Goal: Task Accomplishment & Management: Use online tool/utility

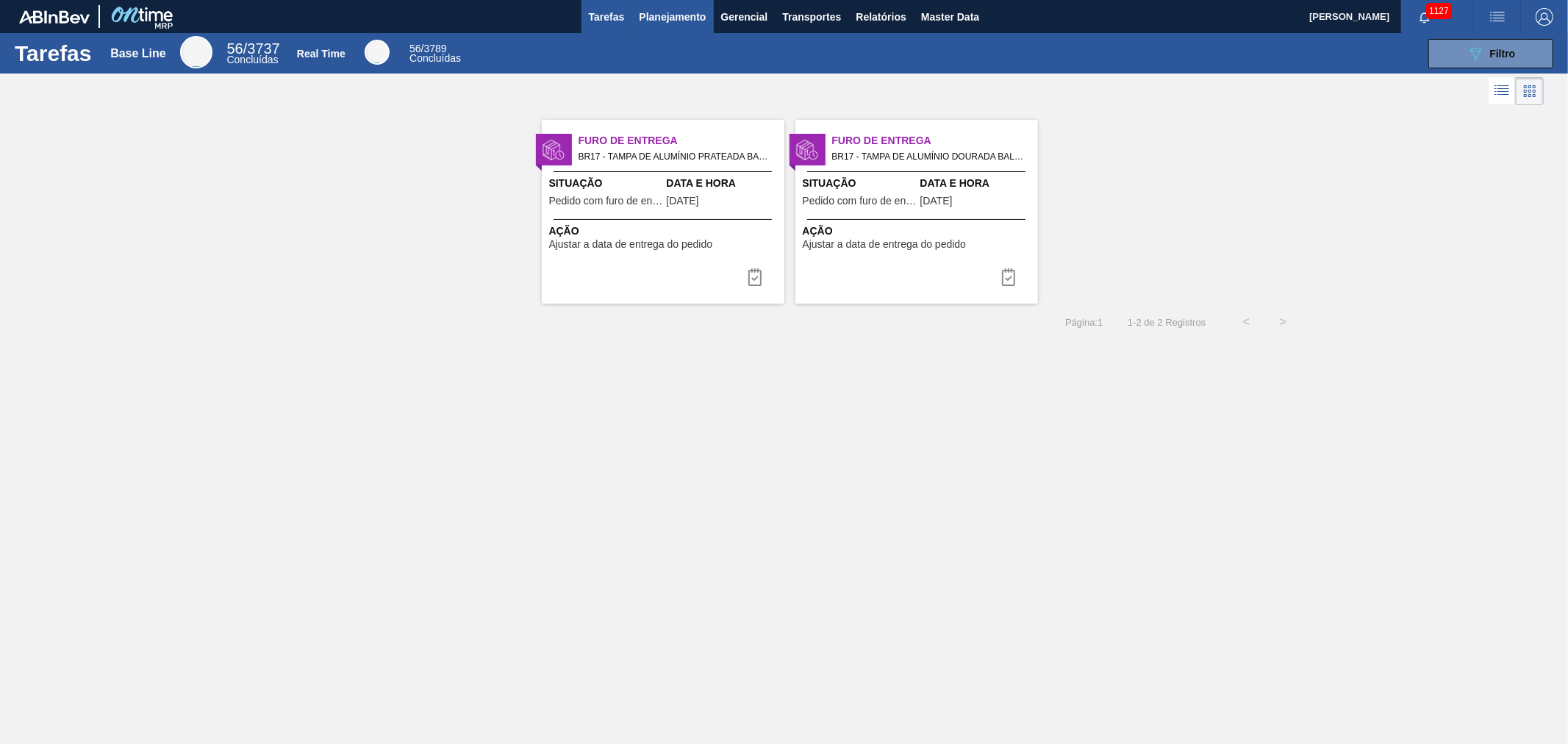
click at [702, 12] on span "Planejamento" at bounding box center [672, 16] width 67 height 17
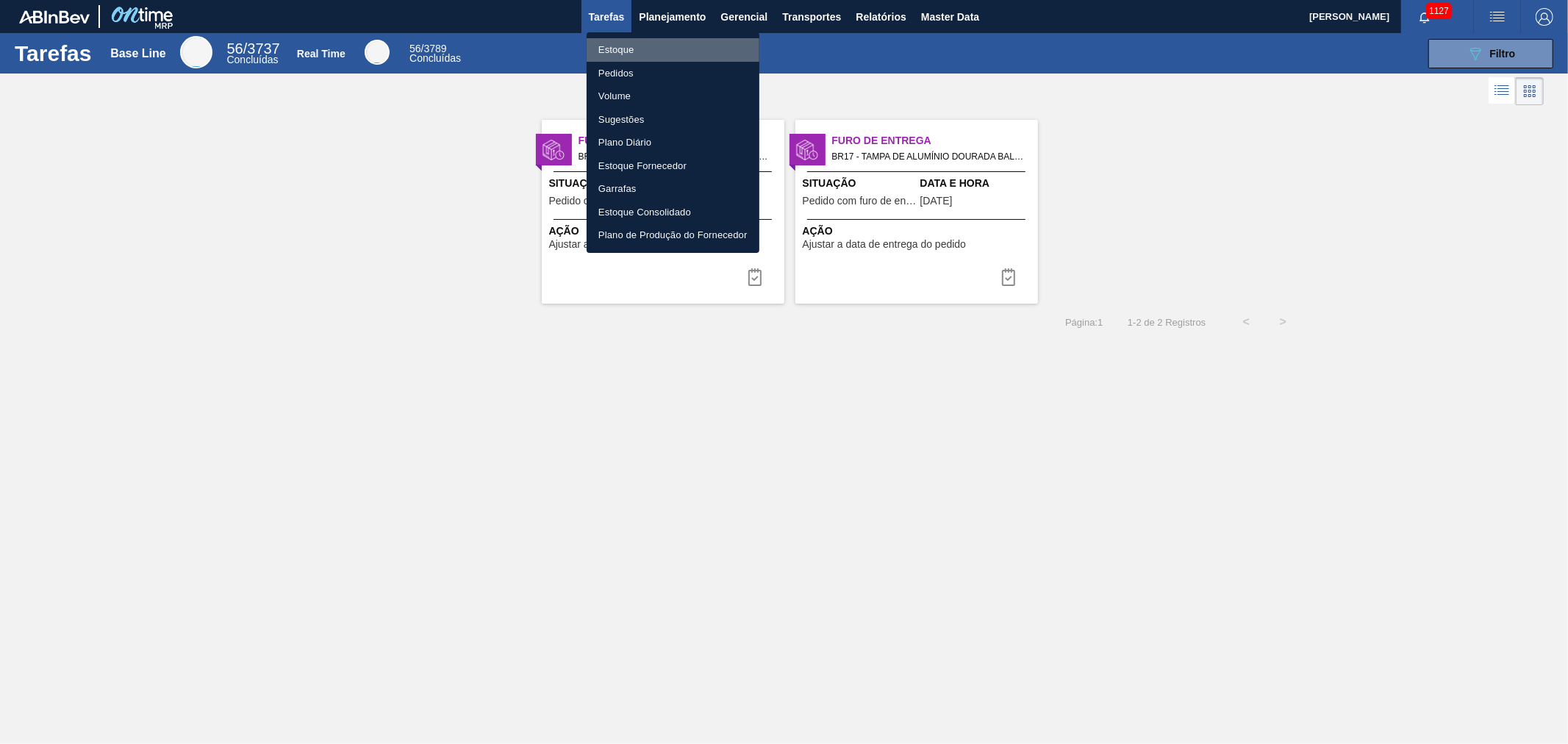
click at [623, 47] on li "Estoque" at bounding box center [673, 50] width 173 height 23
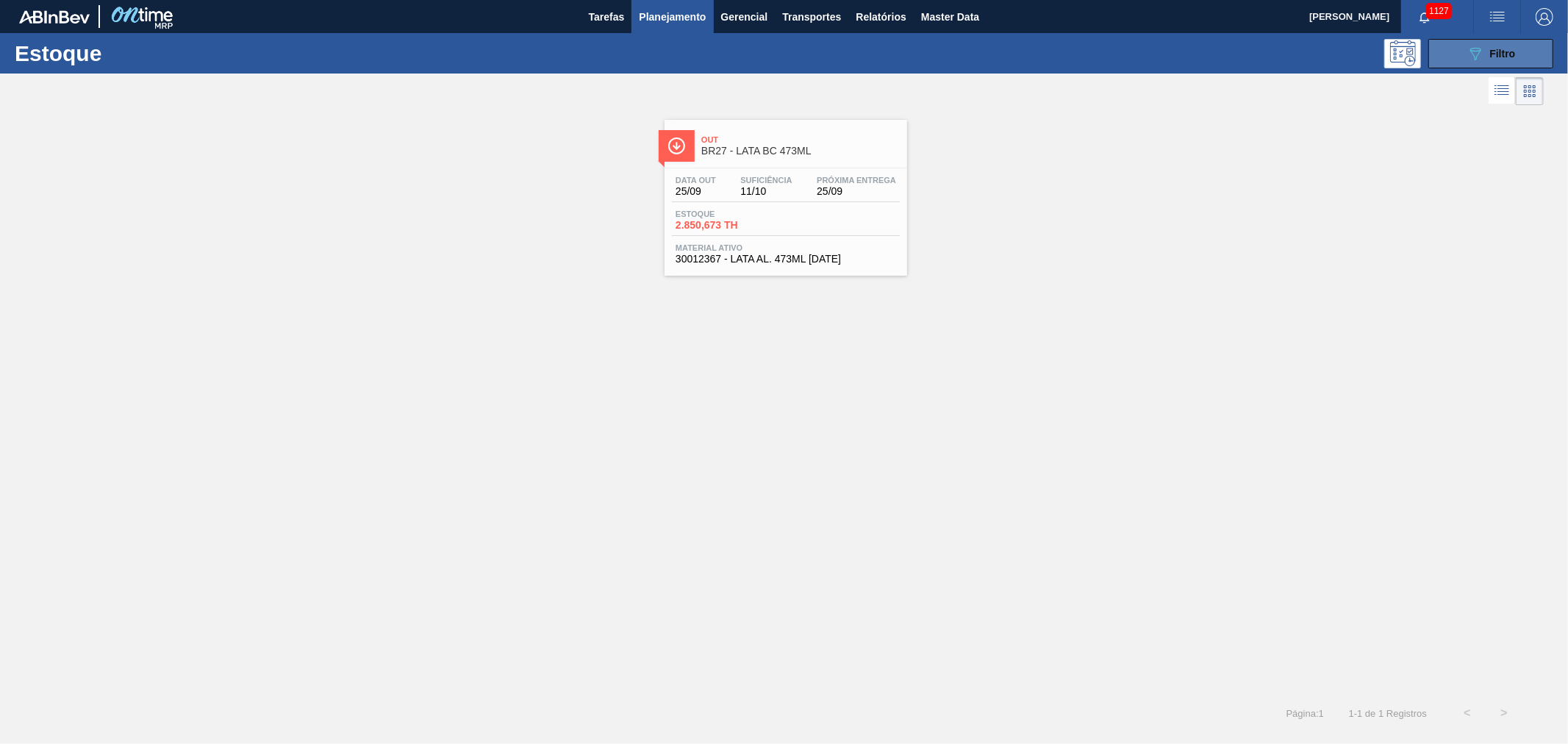
click at [1487, 48] on div "089F7B8B-B2A5-4AFE-B5C0-19BA573D28AC Filtro" at bounding box center [1491, 53] width 49 height 17
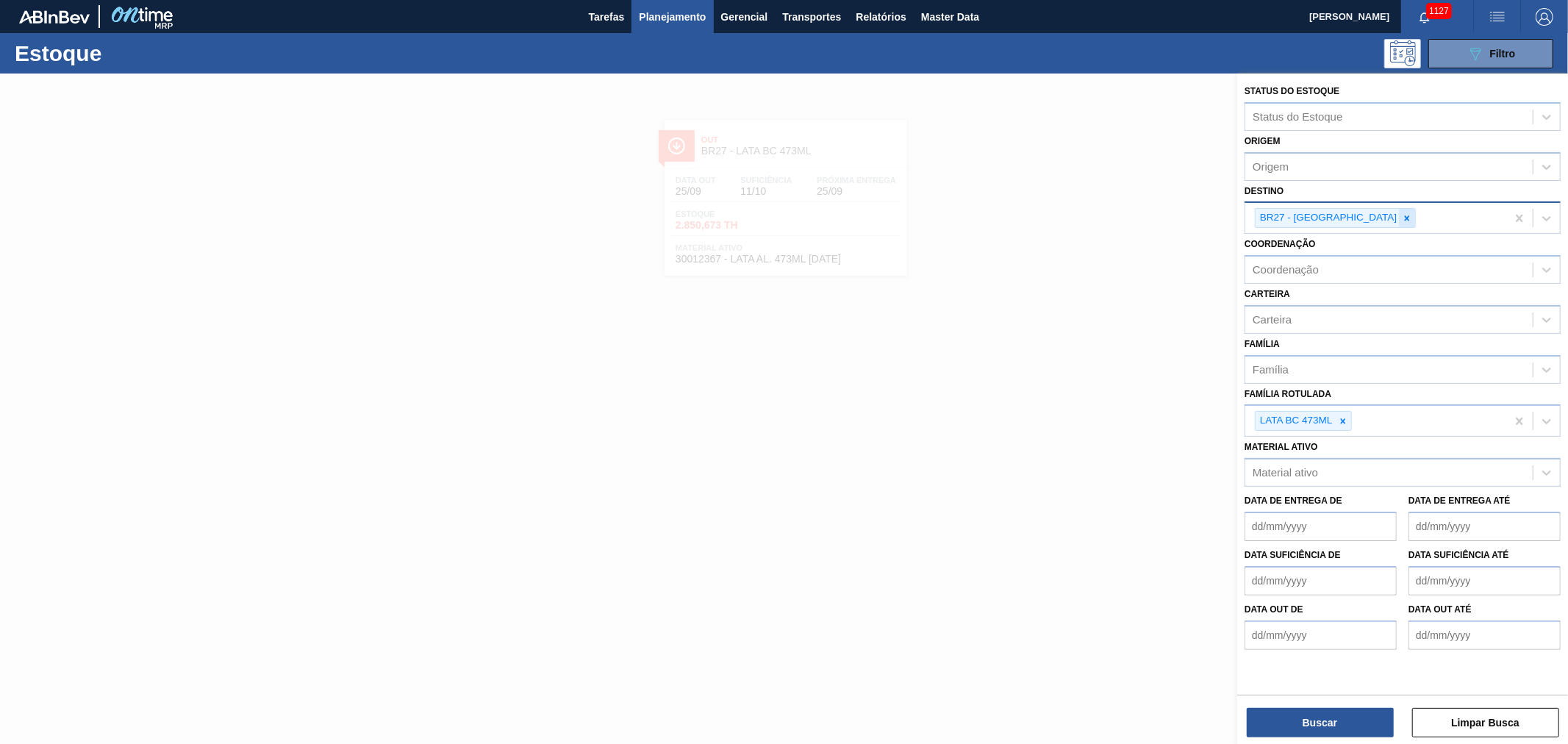
click at [1403, 218] on icon at bounding box center [1408, 218] width 11 height 11
type input "mara"
drag, startPoint x: 1292, startPoint y: 211, endPoint x: 1180, endPoint y: 214, distance: 112.0
click at [1237, 209] on div "Status do Estoque Status do Estoque Origem Origem Destino option BR27 - Nova Mi…" at bounding box center [1403, 445] width 331 height 744
type input "São"
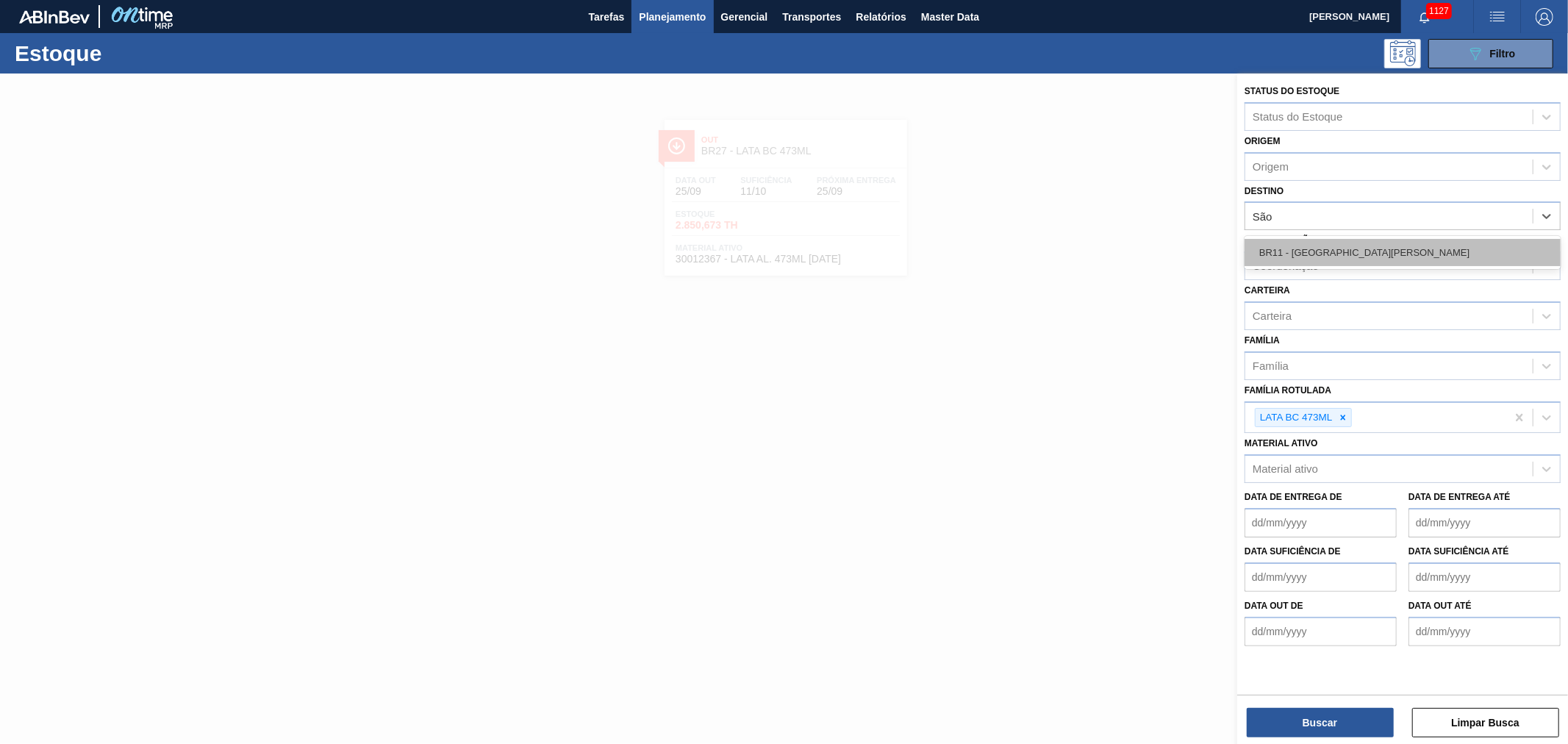
click at [1259, 239] on div "BR11 - [GEOGRAPHIC_DATA][PERSON_NAME]" at bounding box center [1403, 252] width 316 height 27
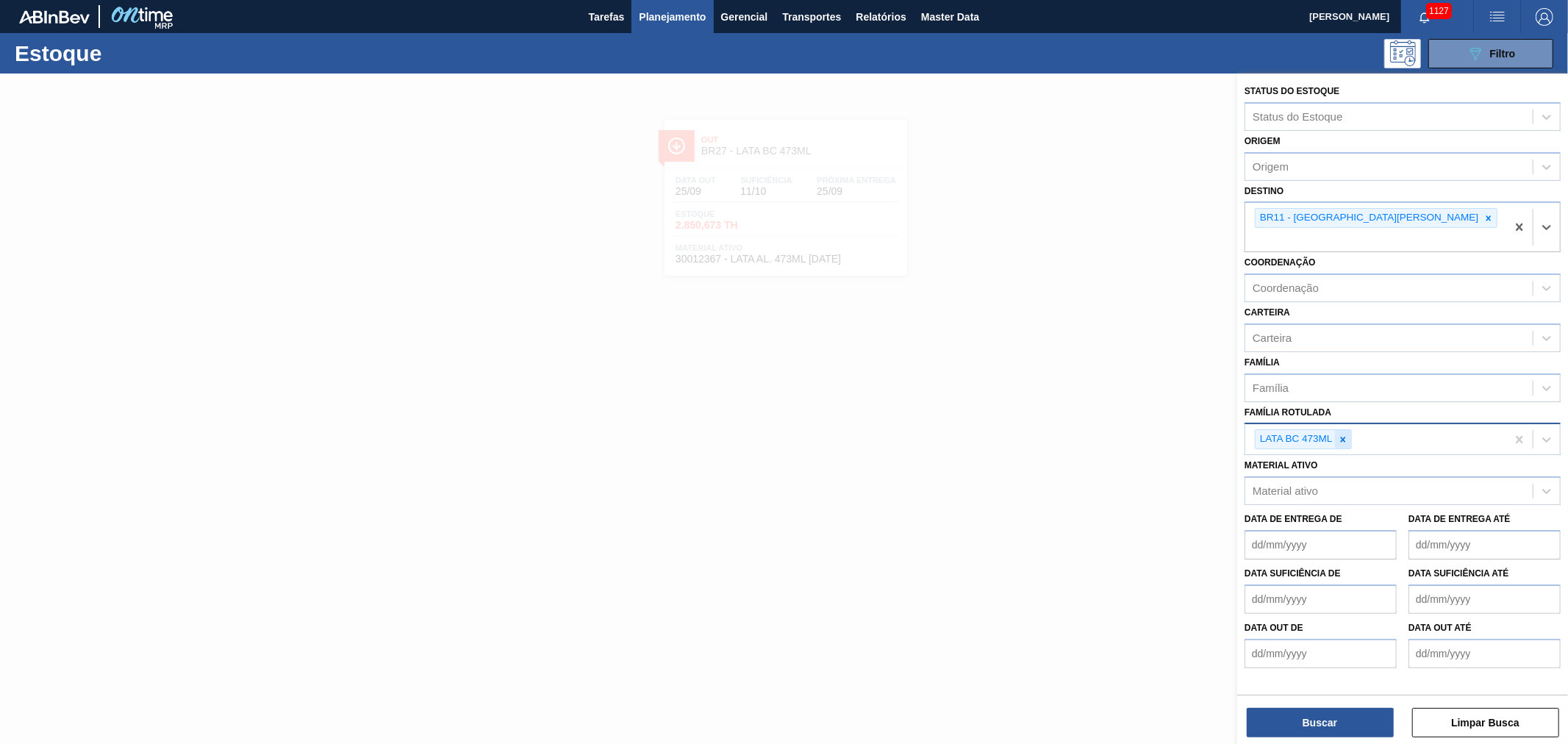
click at [1341, 437] on icon at bounding box center [1343, 439] width 5 height 5
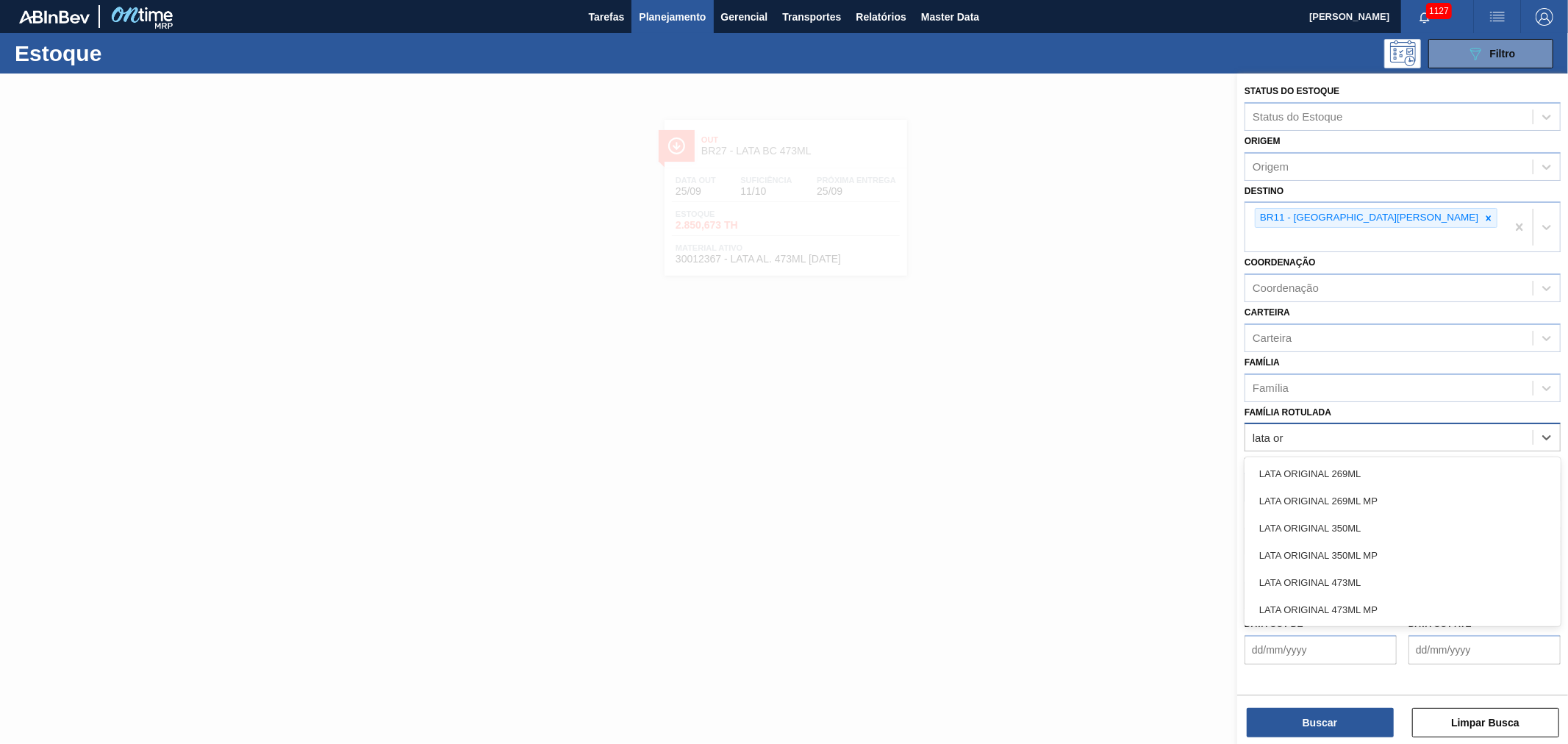
type Rotulada "lata ori"
click at [1375, 487] on div "LATA ORIGINAL 269ML MP" at bounding box center [1403, 501] width 316 height 27
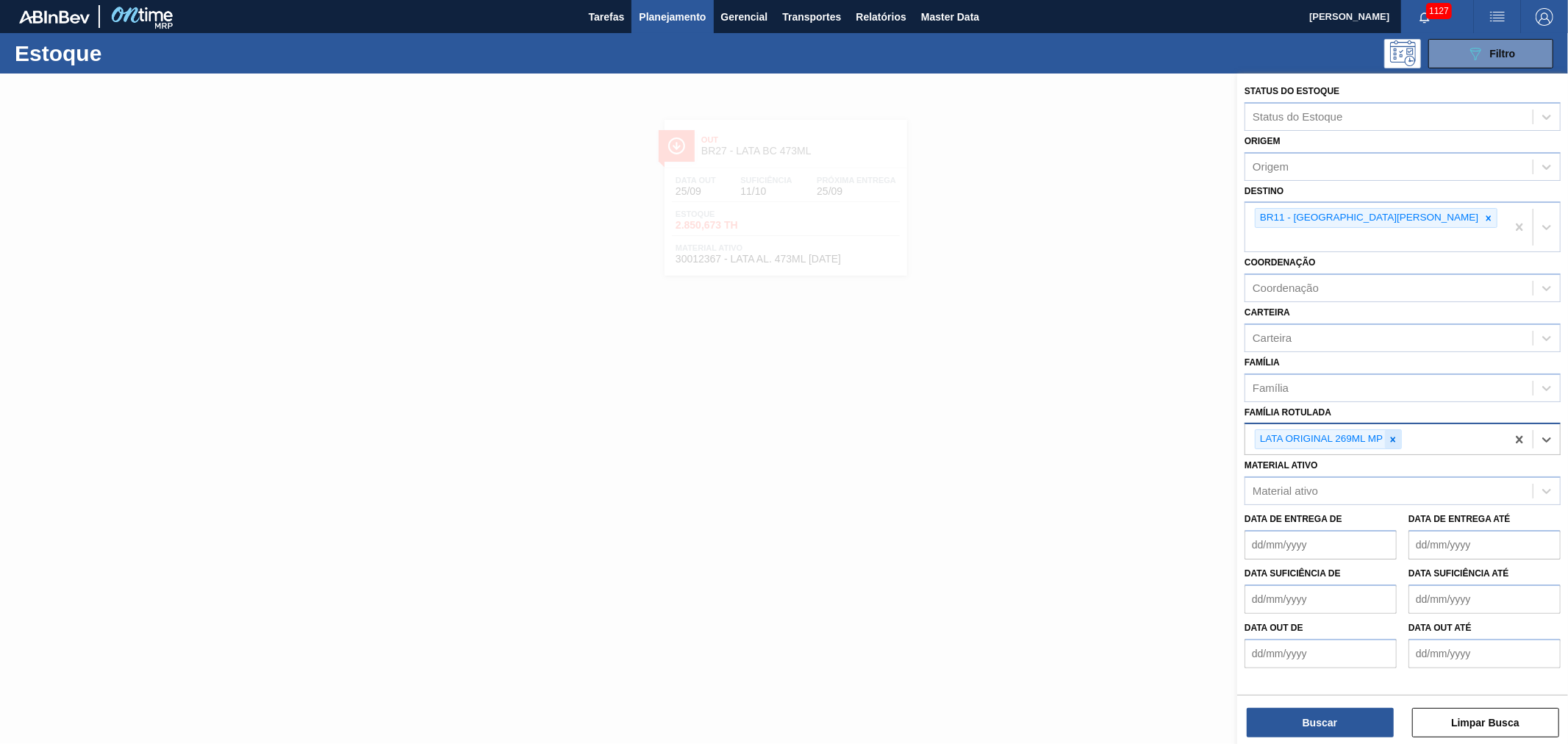
click at [1393, 435] on icon at bounding box center [1393, 440] width 11 height 11
click at [1393, 427] on div "Família Rotulada" at bounding box center [1389, 438] width 287 height 21
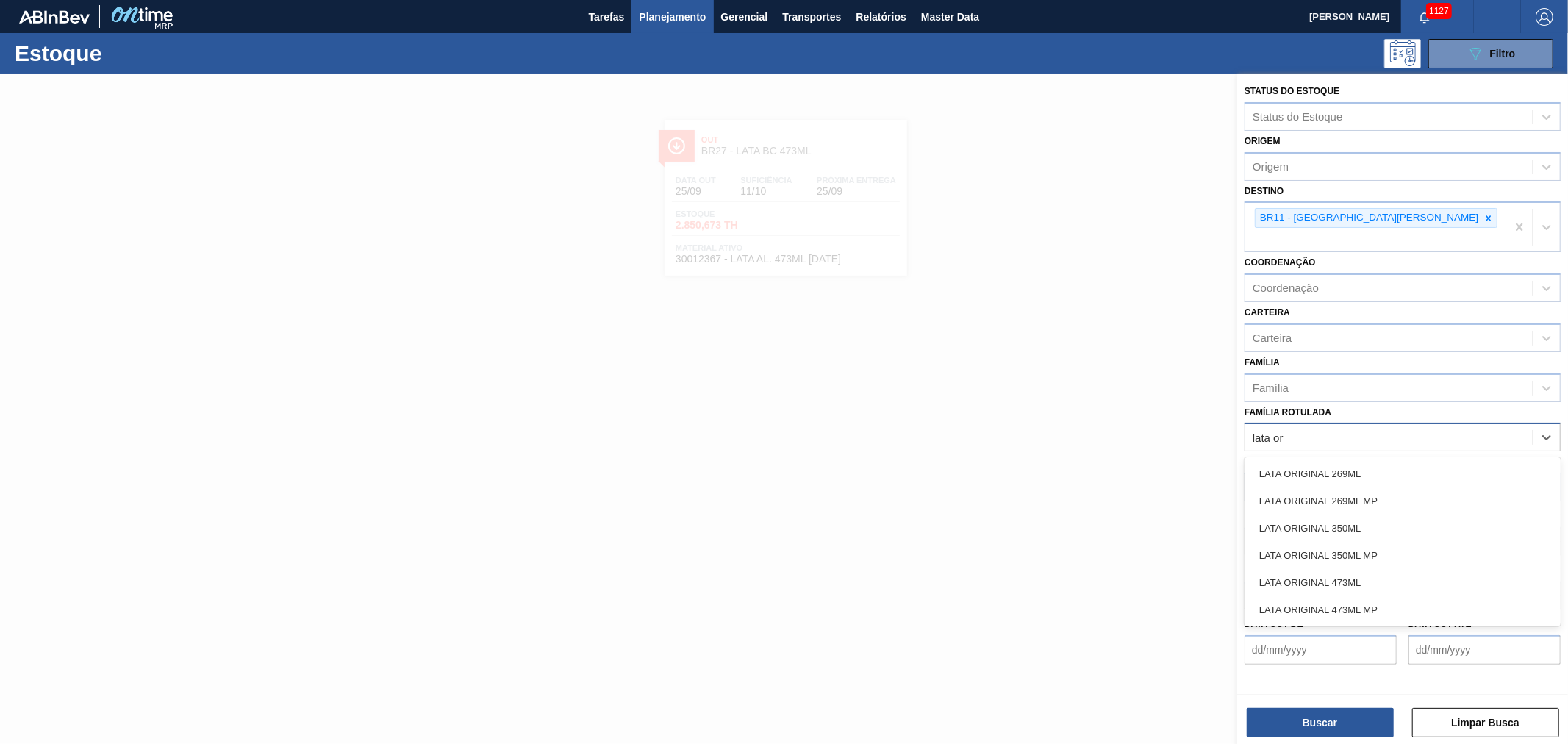
type Rotulada "lata ori"
click at [1386, 460] on div "LATA ORIGINAL 269ML" at bounding box center [1403, 473] width 316 height 27
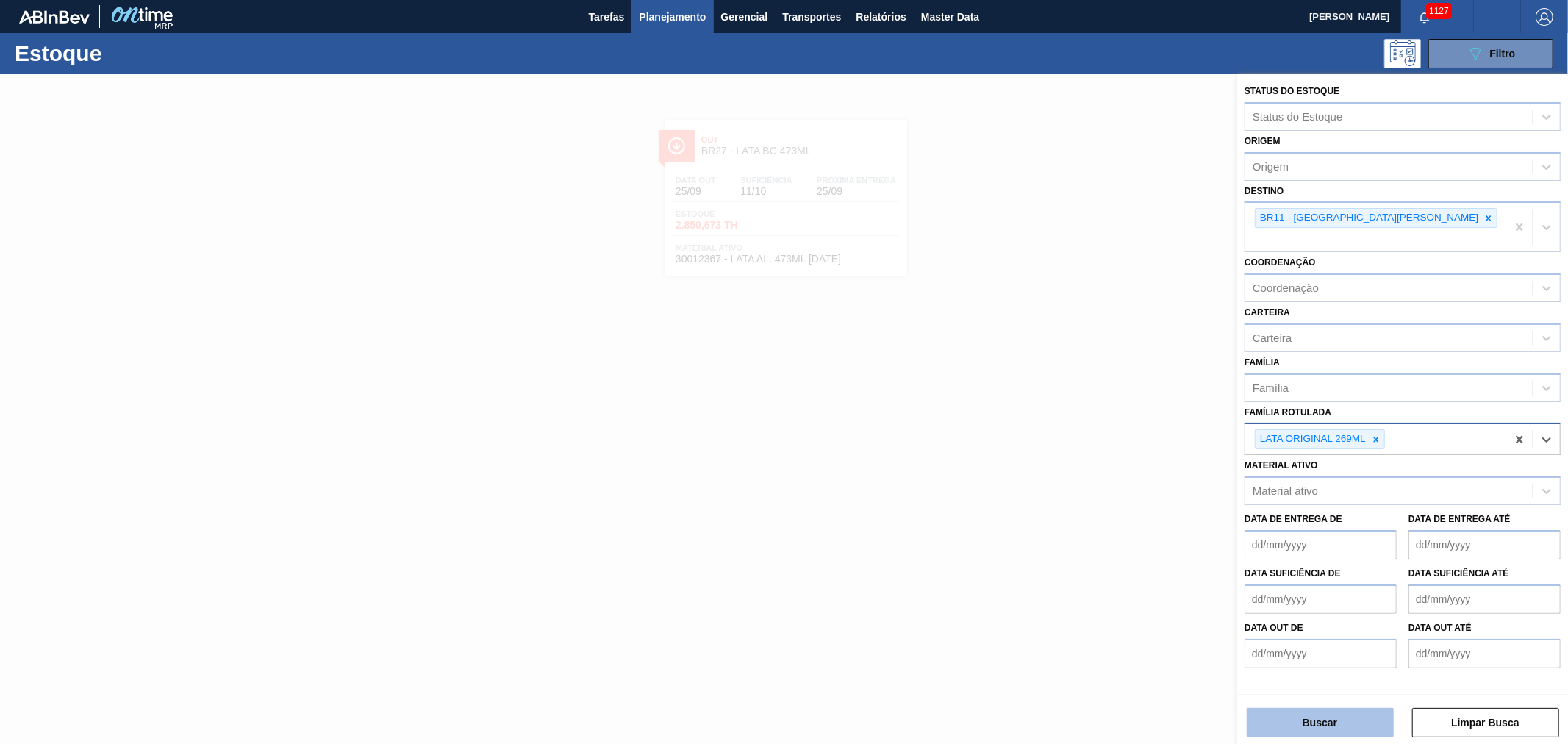
click at [1339, 716] on button "Buscar" at bounding box center [1321, 722] width 147 height 29
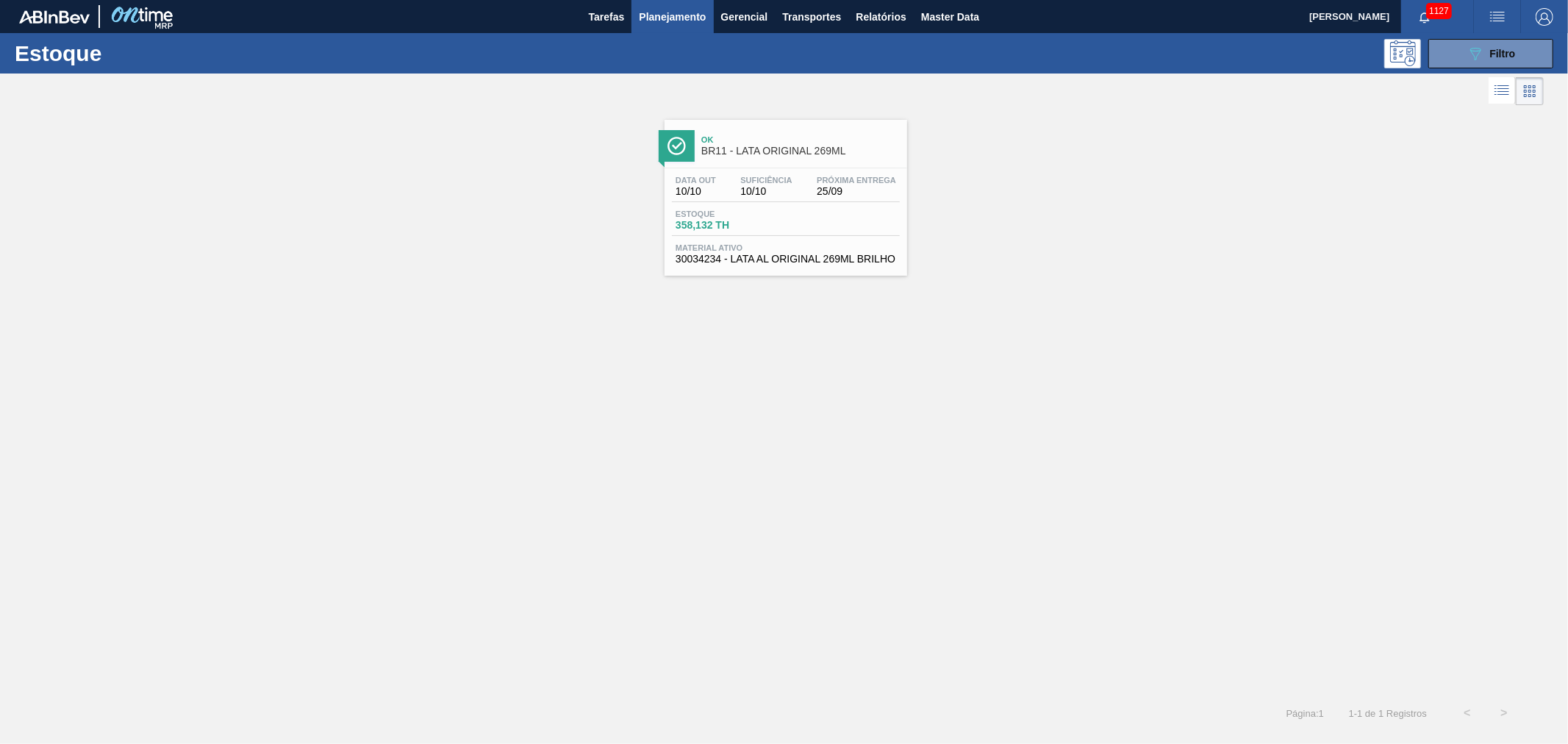
click at [782, 150] on span "BR11 - LATA ORIGINAL 269ML" at bounding box center [800, 151] width 198 height 11
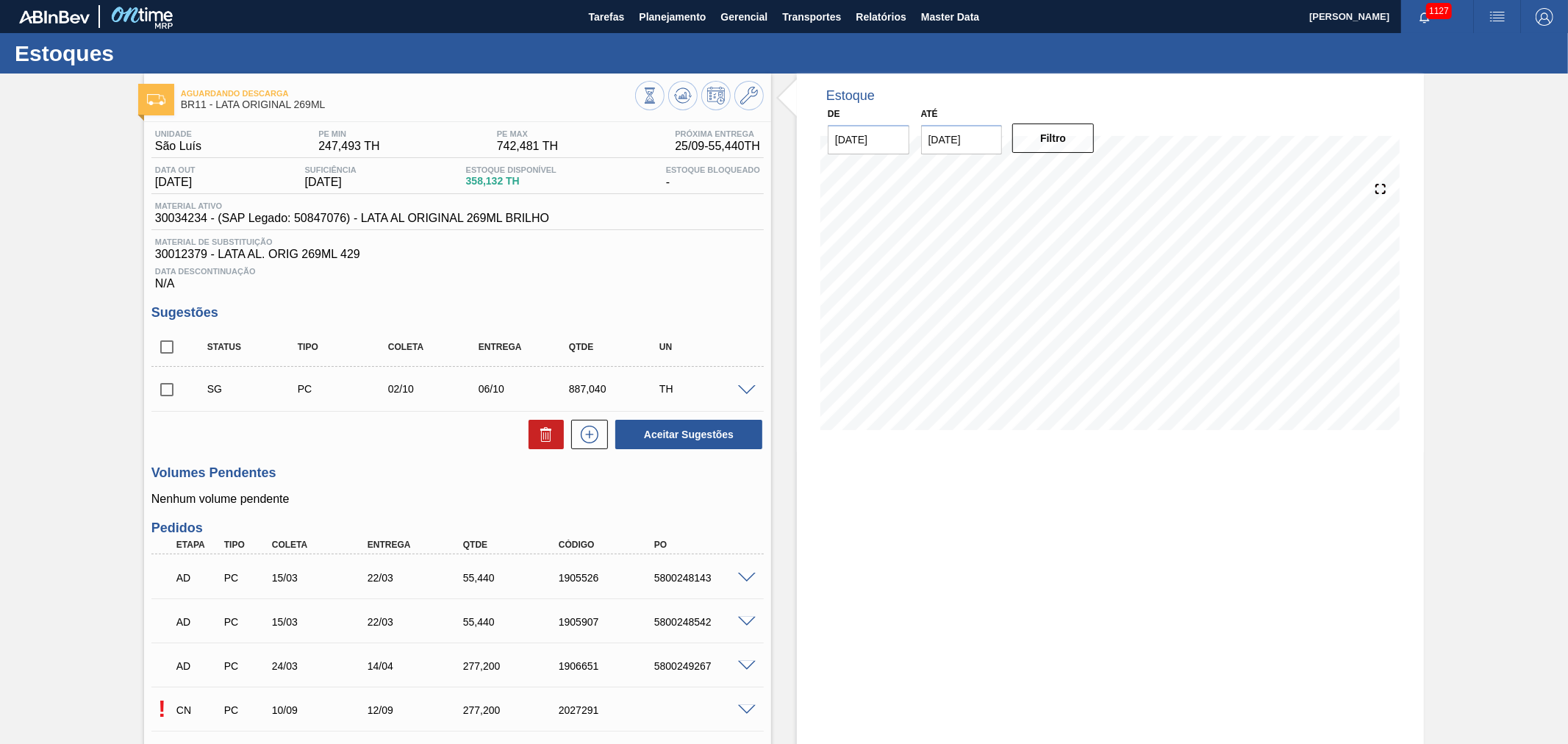
click at [1483, 23] on span "button" at bounding box center [1497, 16] width 36 height 17
click at [1478, 42] on li "Pedido Contingência" at bounding box center [1489, 51] width 134 height 26
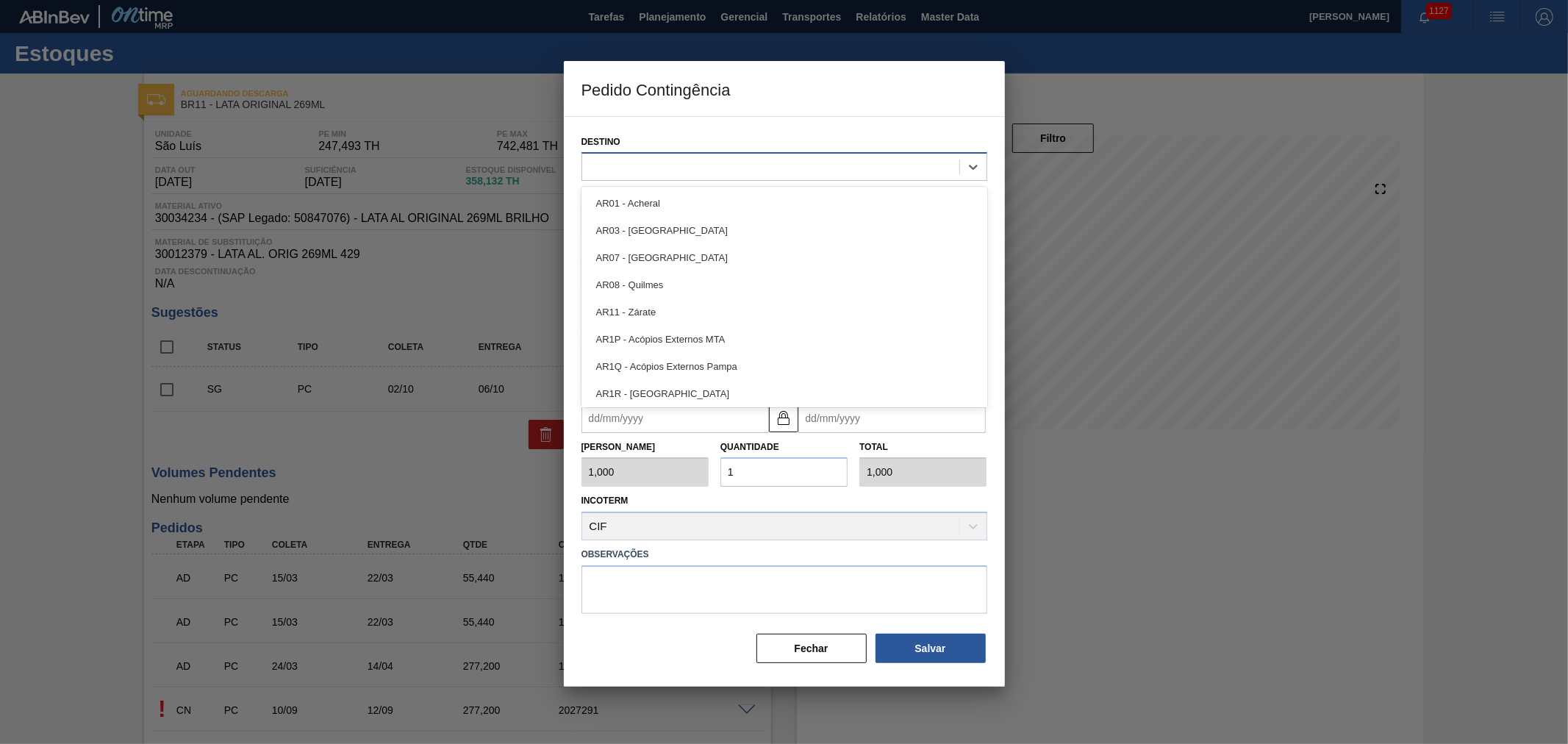
click at [694, 158] on div at bounding box center [770, 167] width 377 height 21
type input "são"
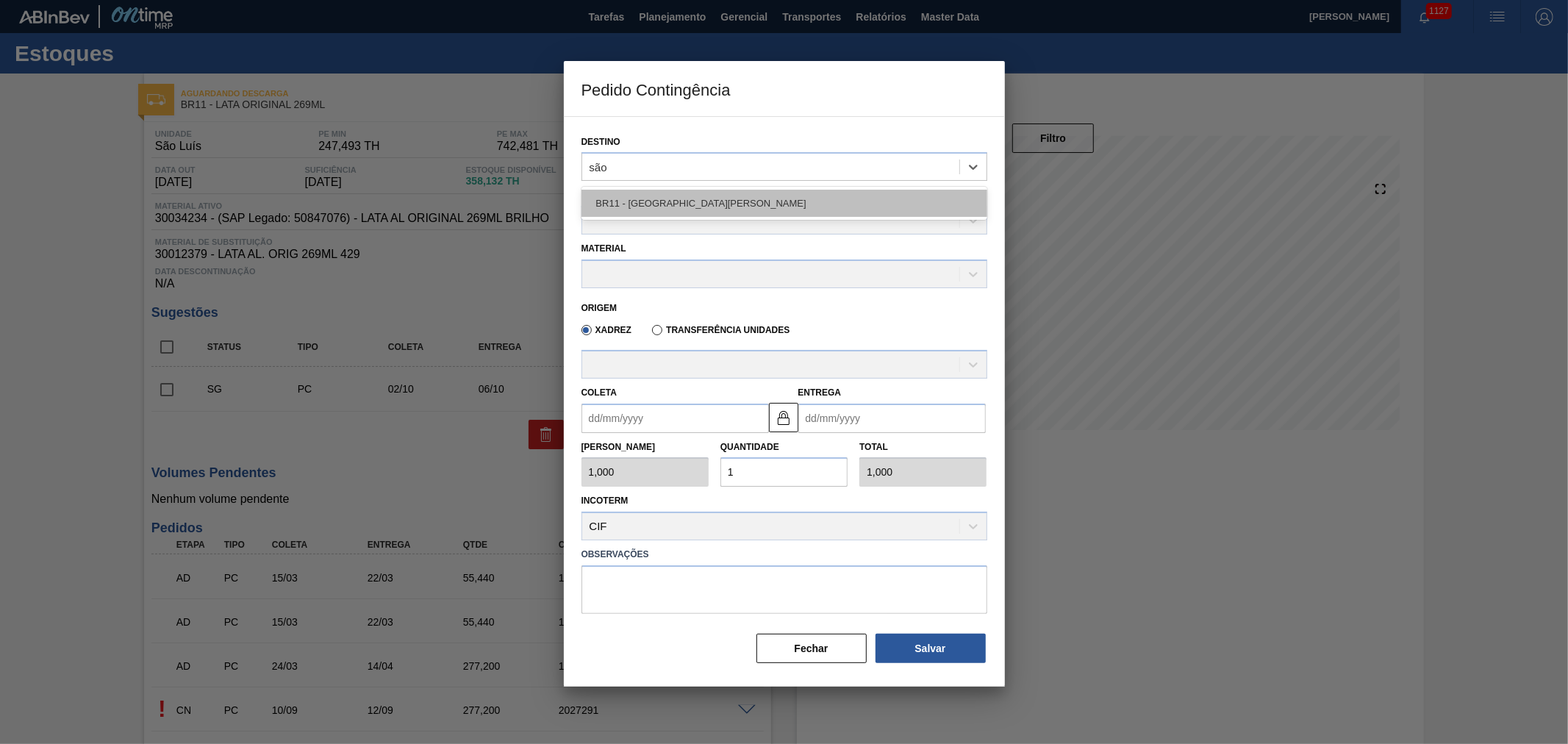
click at [684, 202] on div "BR11 - [GEOGRAPHIC_DATA][PERSON_NAME]" at bounding box center [785, 203] width 406 height 27
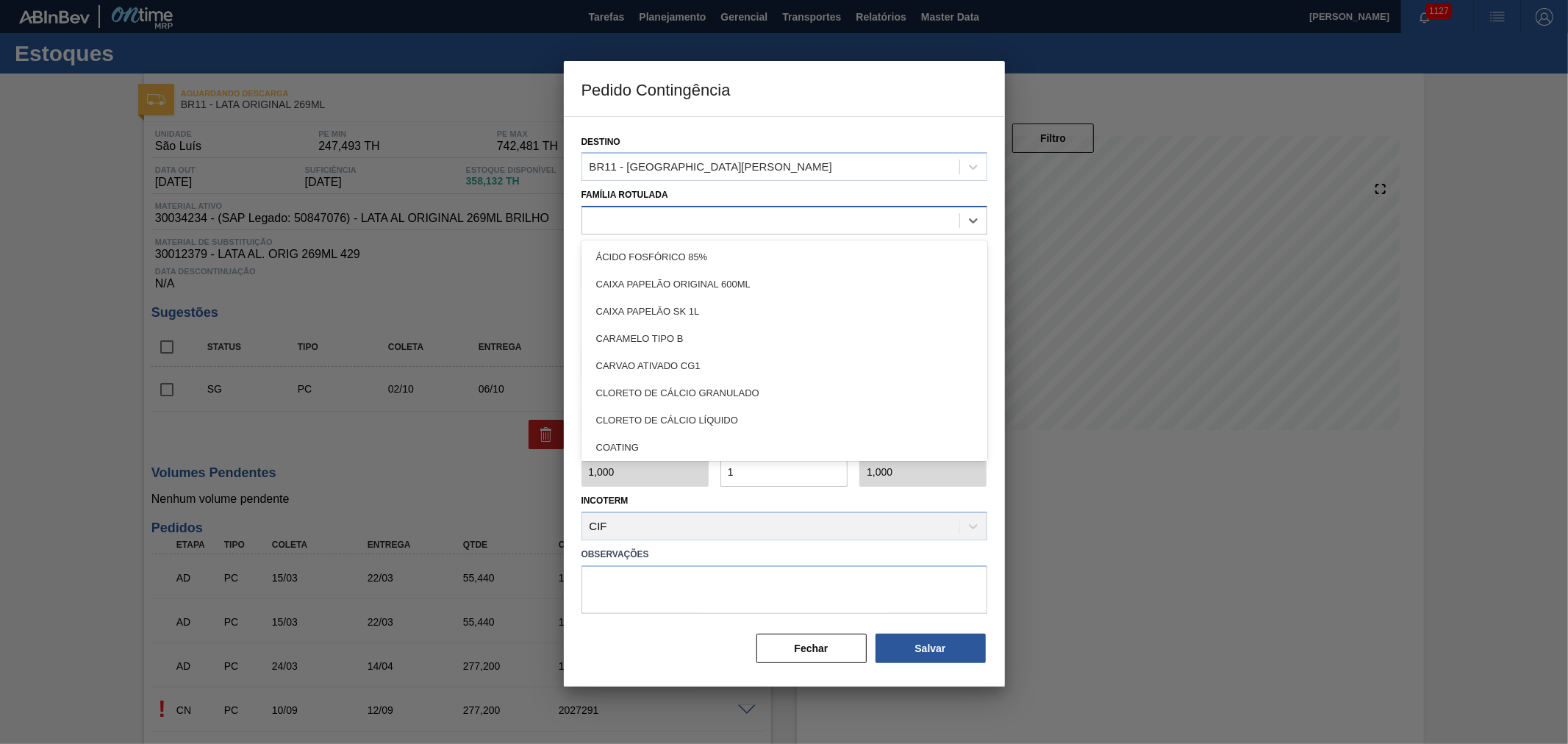
click at [675, 214] on div at bounding box center [770, 221] width 377 height 21
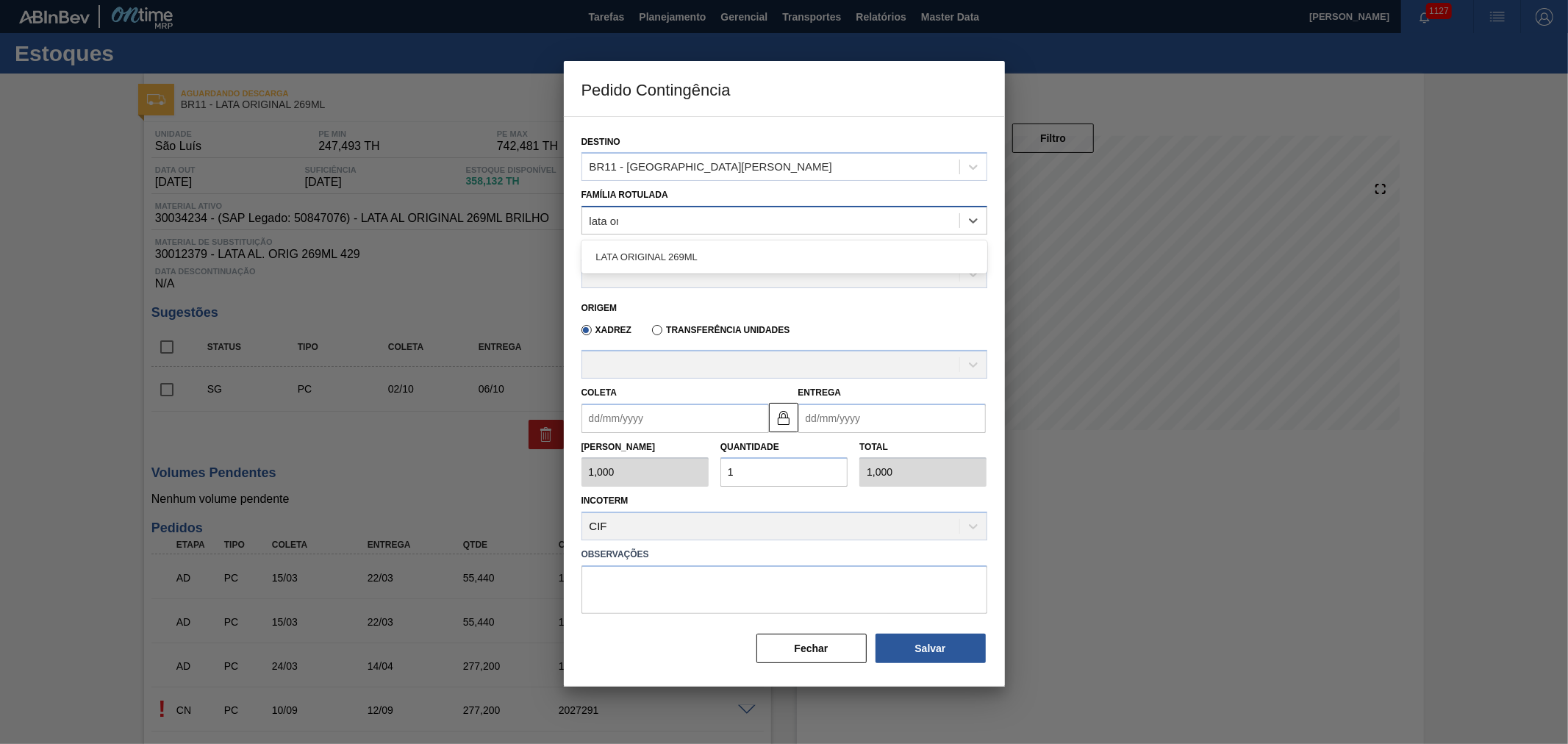
type Rotulada "lata ori"
click at [677, 247] on div "LATA ORIGINAL 269ML" at bounding box center [785, 257] width 406 height 27
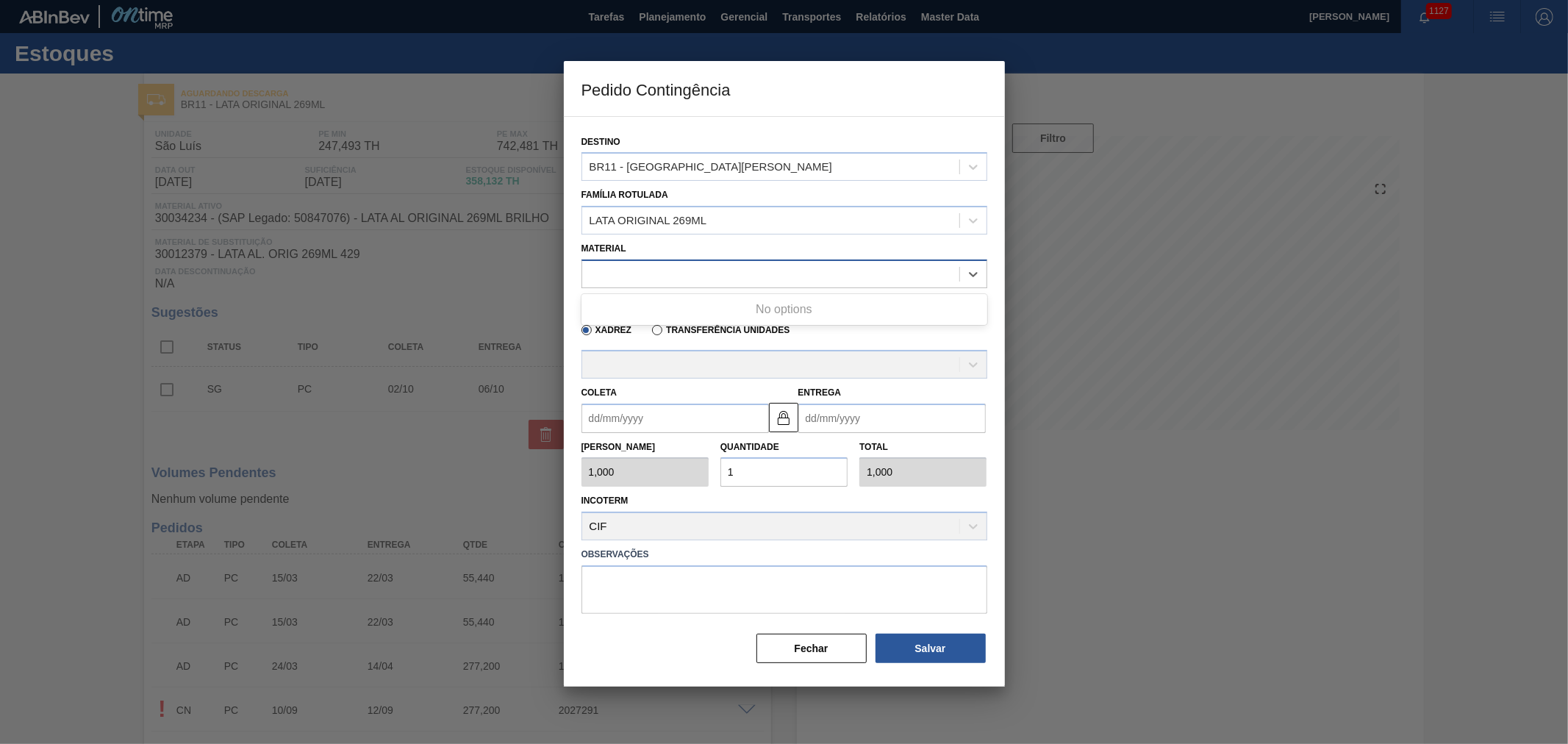
click at [672, 269] on div at bounding box center [770, 273] width 377 height 21
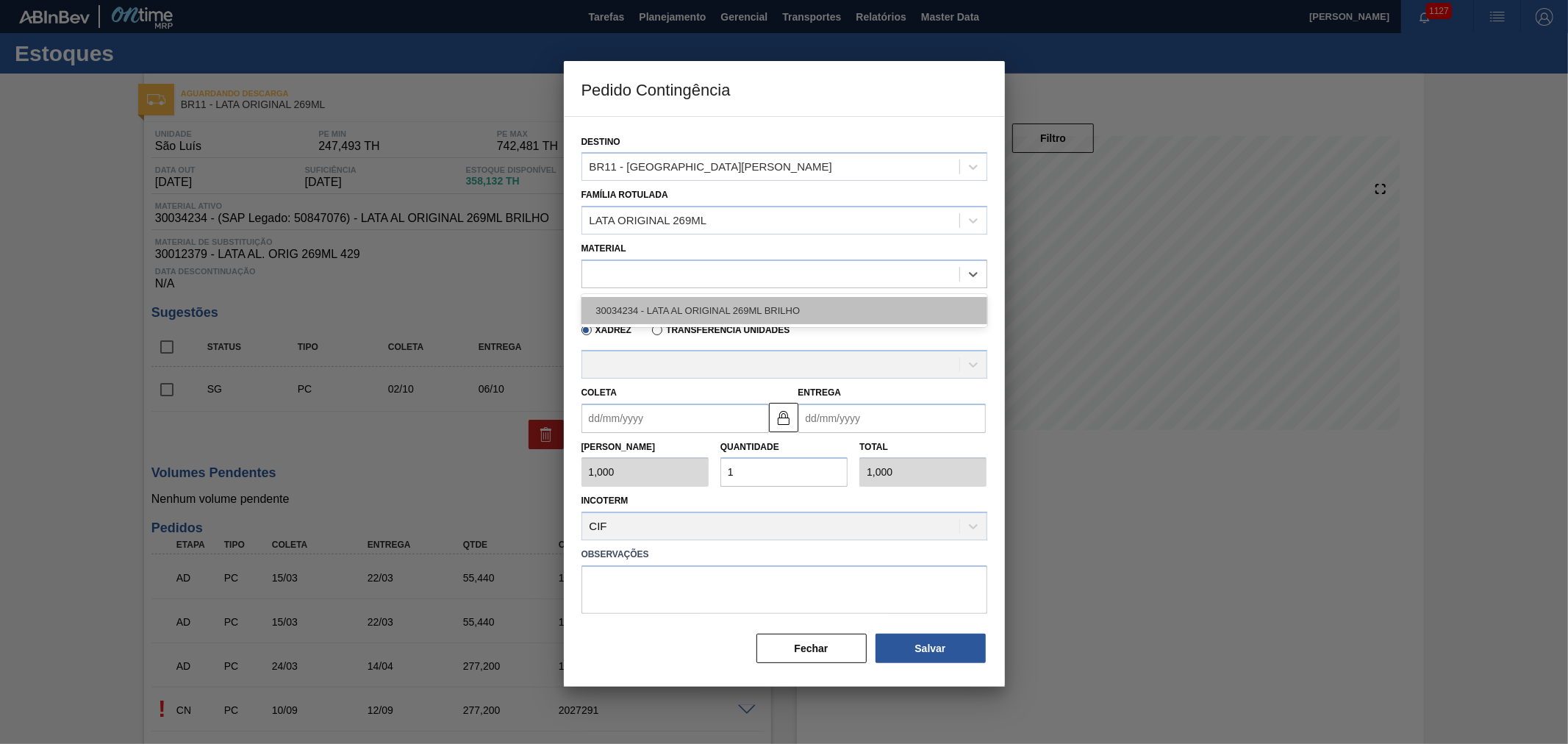
click at [677, 312] on div "30034234 - LATA AL ORIGINAL 269ML BRILHO" at bounding box center [785, 310] width 406 height 27
type input "11,088"
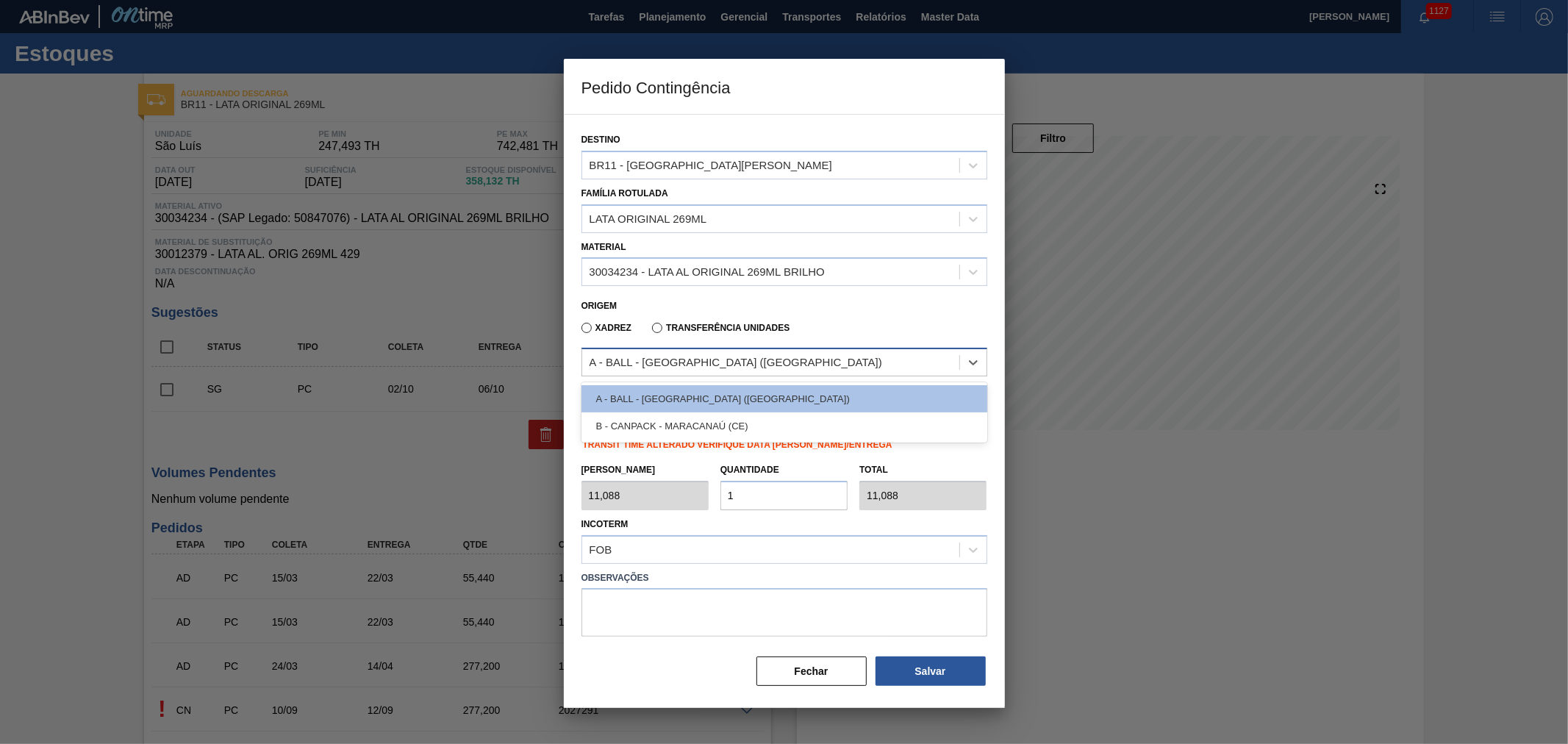
click at [655, 363] on div "A - BALL - [GEOGRAPHIC_DATA] ([GEOGRAPHIC_DATA])" at bounding box center [736, 362] width 293 height 13
click at [656, 414] on div "B - CANPACK - MARACANAÚ (CE)" at bounding box center [785, 426] width 406 height 27
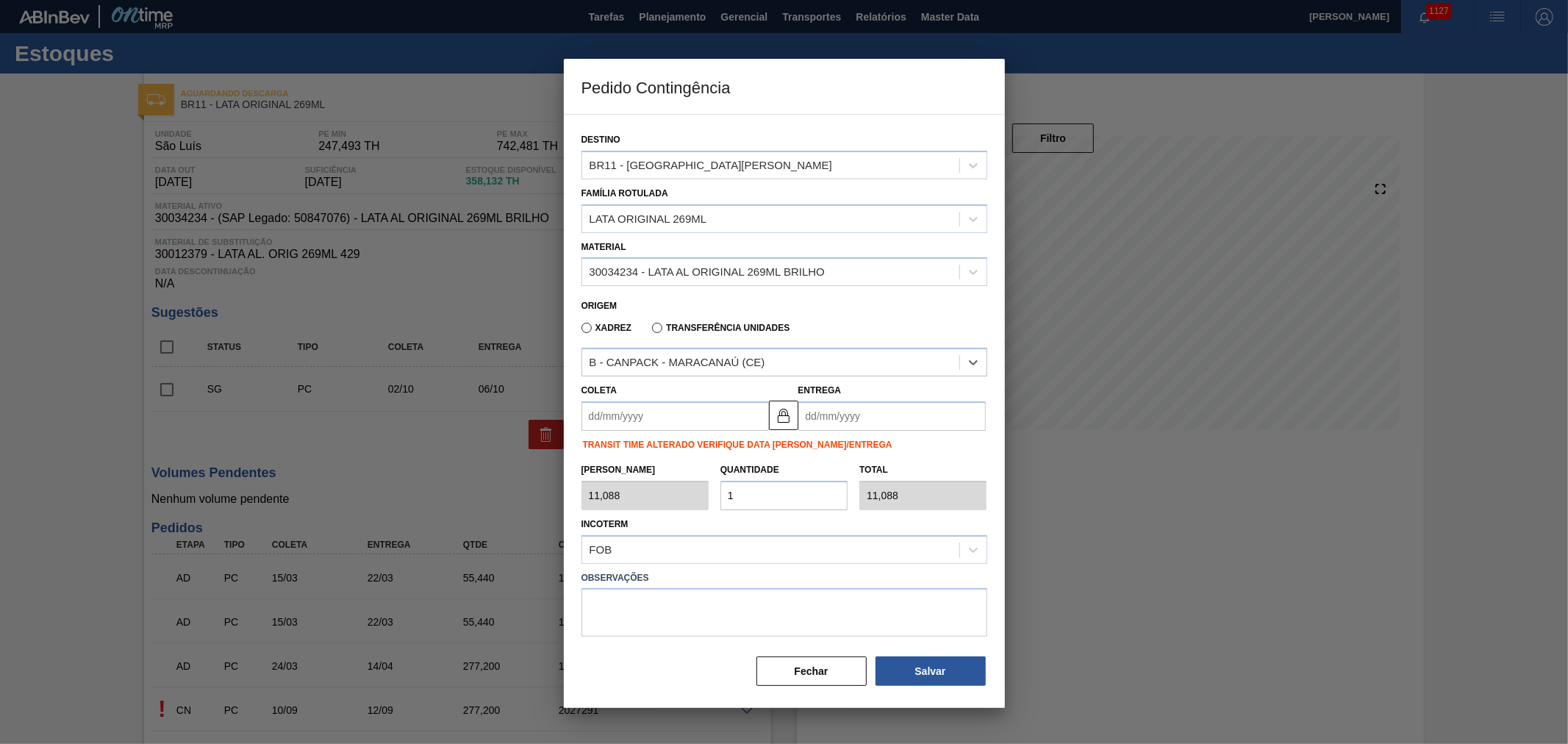
click at [671, 413] on input "Coleta" at bounding box center [676, 415] width 188 height 29
click at [692, 567] on div "25" at bounding box center [693, 570] width 20 height 20
type input "[DATE]"
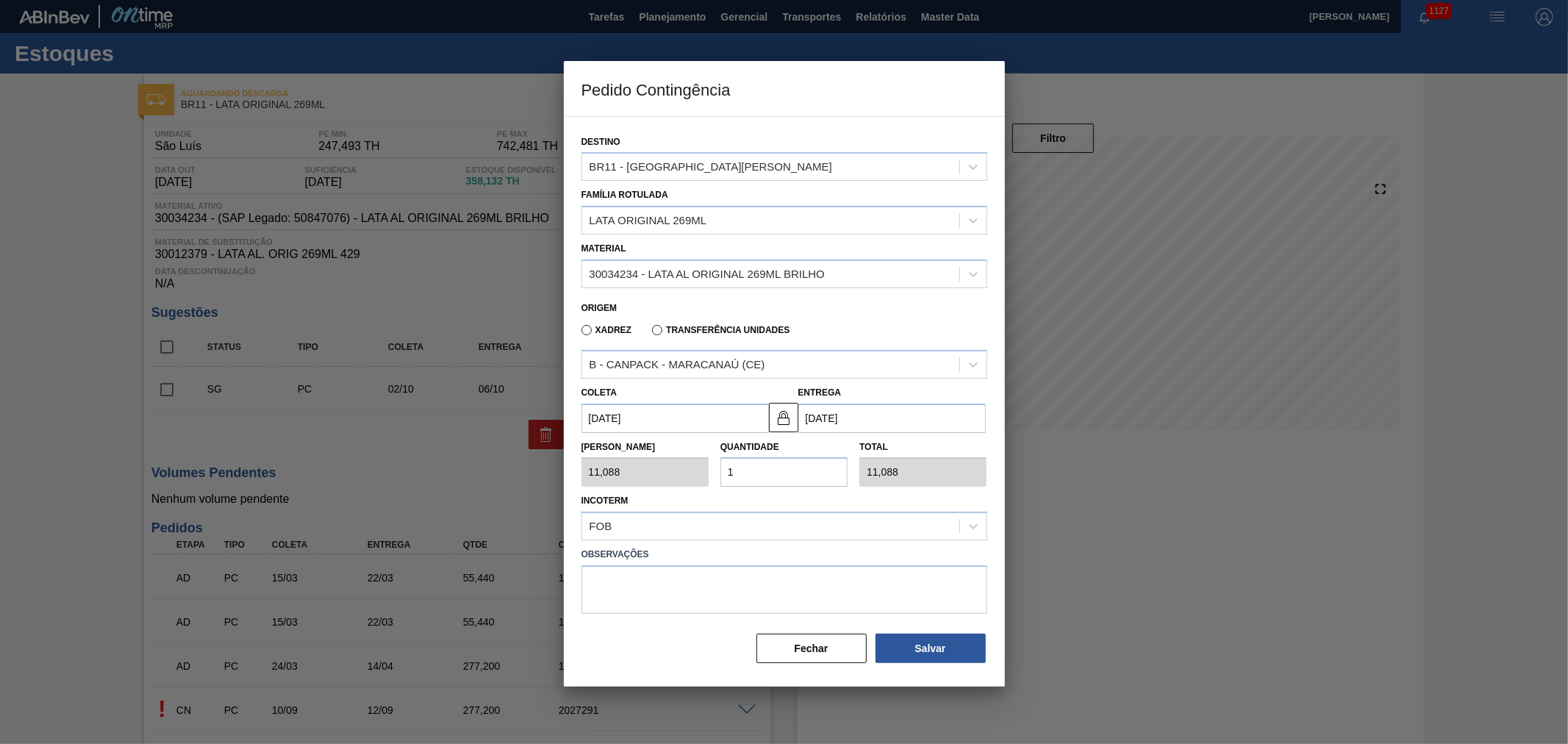
click at [689, 475] on div "Tam Lote 11,088 Quantidade 1 Total 11,088" at bounding box center [785, 460] width 418 height 54
type input "2"
type input "22,176"
type input "25"
type input "277,200"
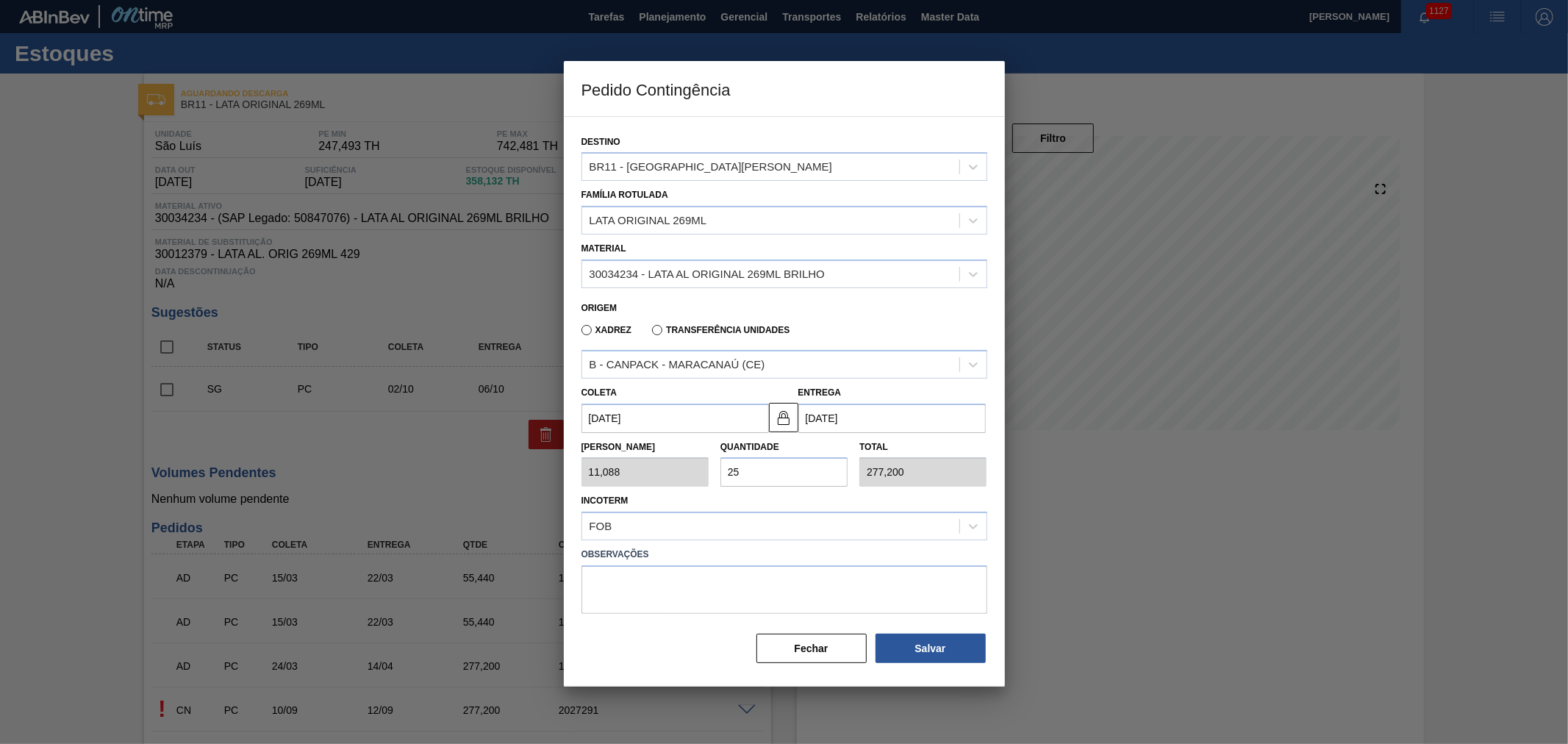
click at [696, 466] on div "[PERSON_NAME] 11,088 Quantidade 25 Total 277,200" at bounding box center [785, 460] width 418 height 54
type input "2"
type input "22,176"
type input "20"
type input "221,760"
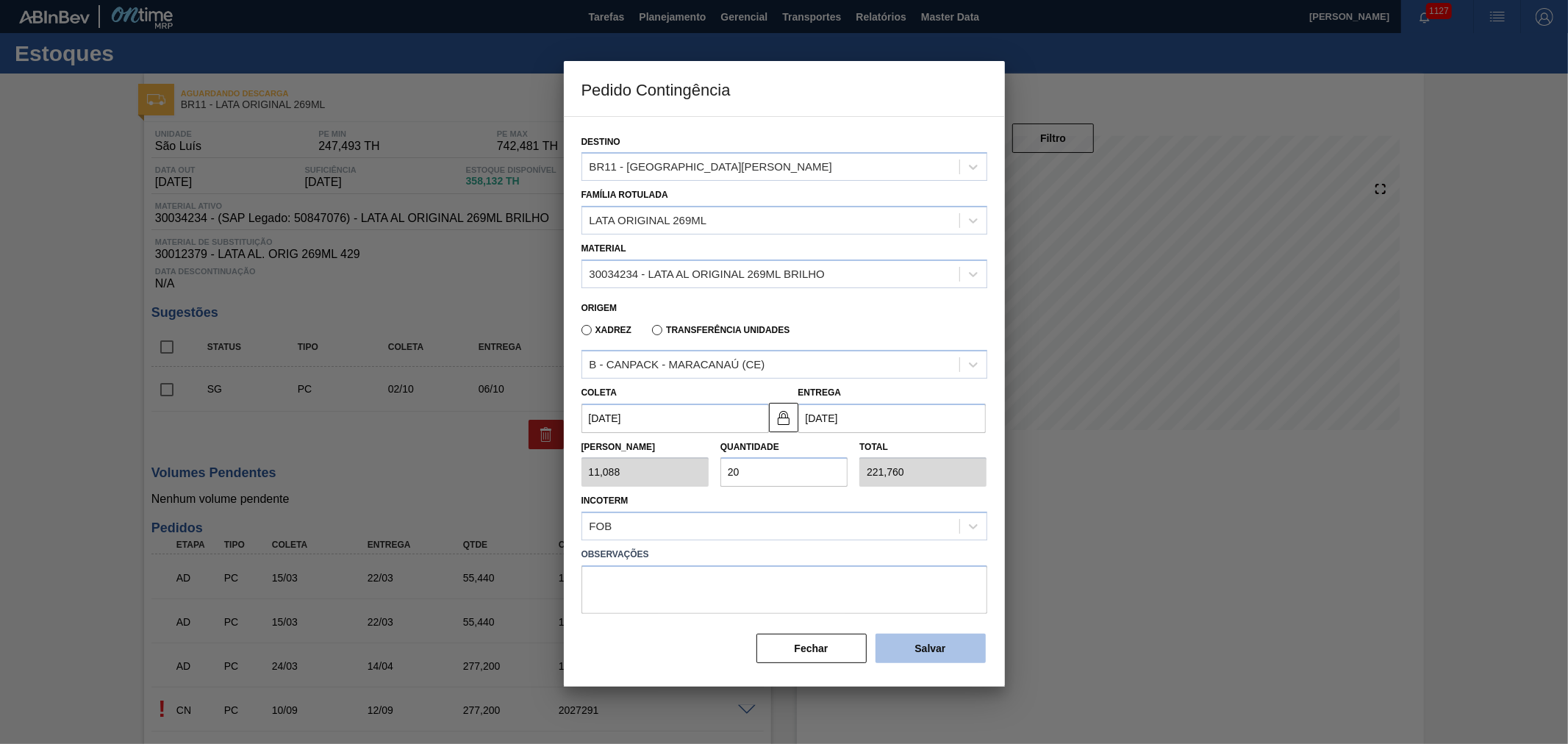
type input "20"
click at [931, 645] on button "Salvar" at bounding box center [931, 648] width 110 height 29
type input "1,000"
type input "1"
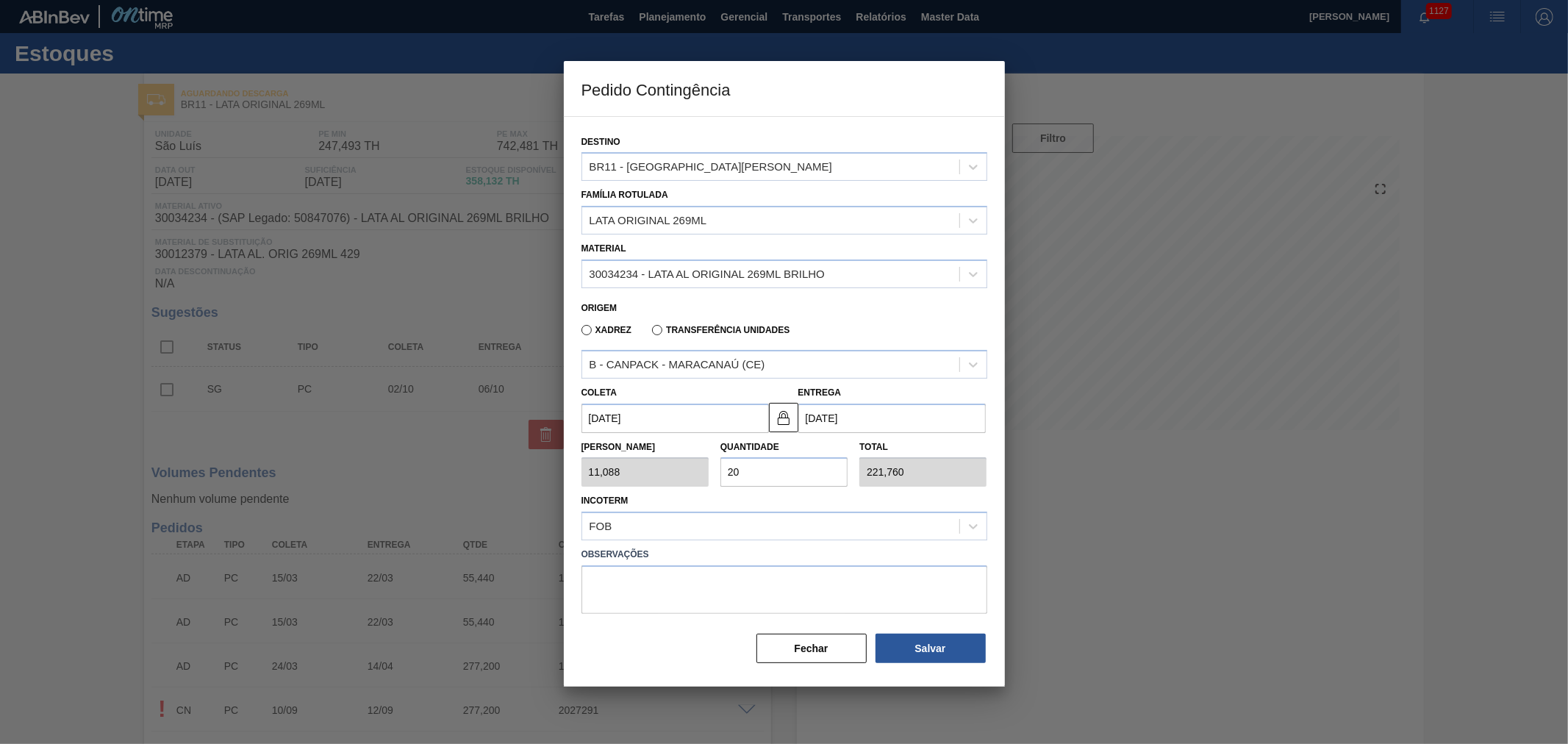
type input "1,000"
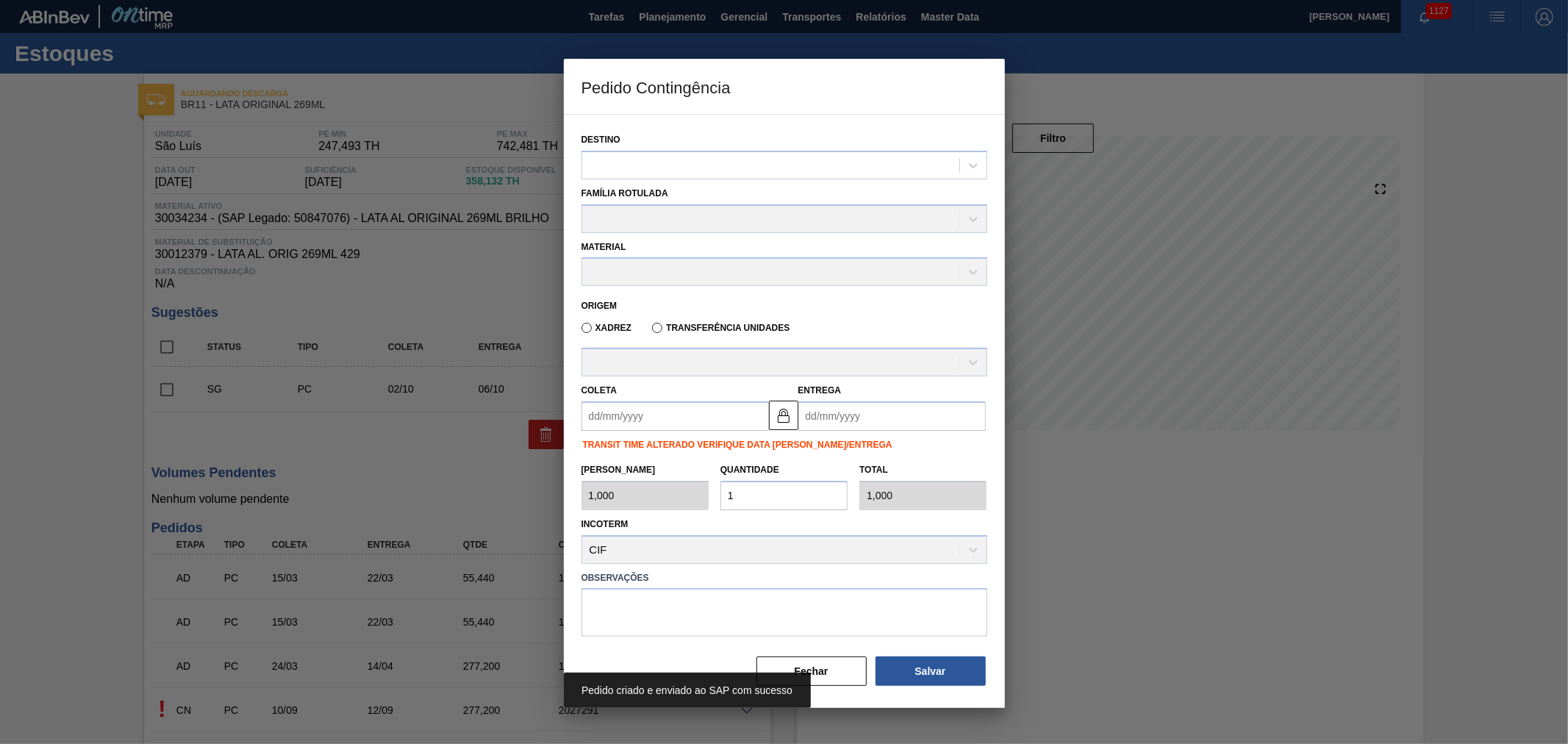
click at [895, 576] on label "Observações" at bounding box center [785, 578] width 406 height 21
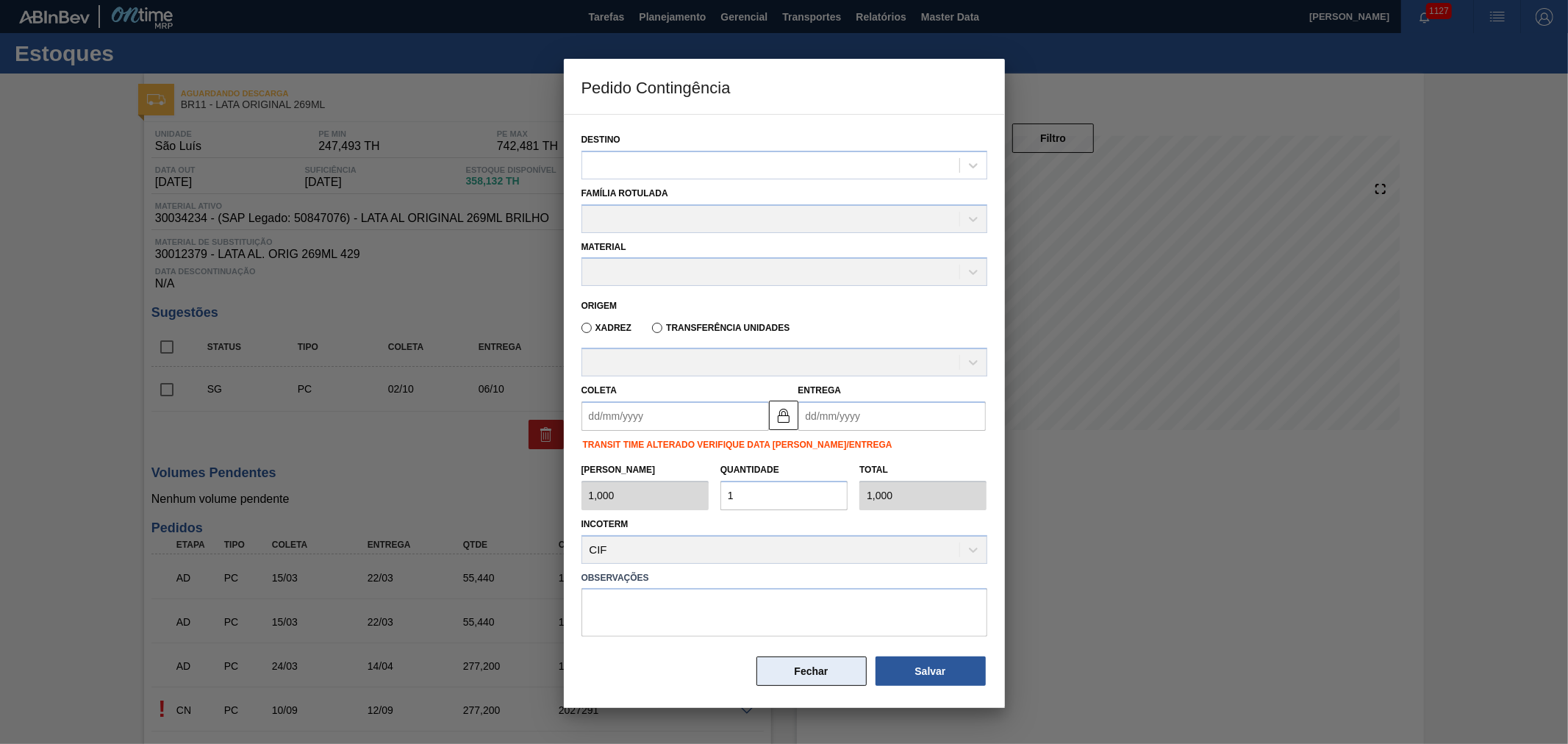
click at [820, 668] on button "Fechar" at bounding box center [812, 671] width 110 height 29
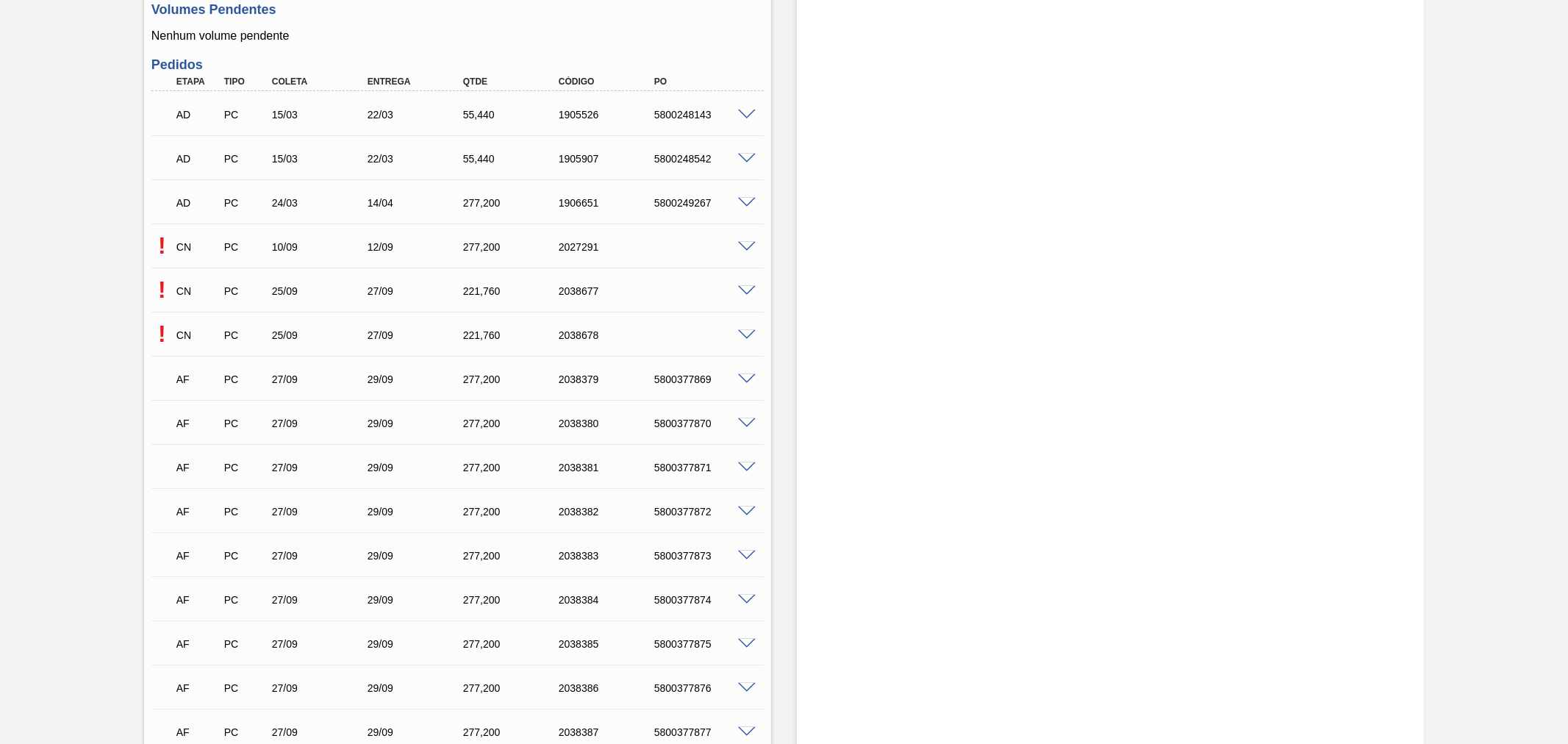
scroll to position [724, 0]
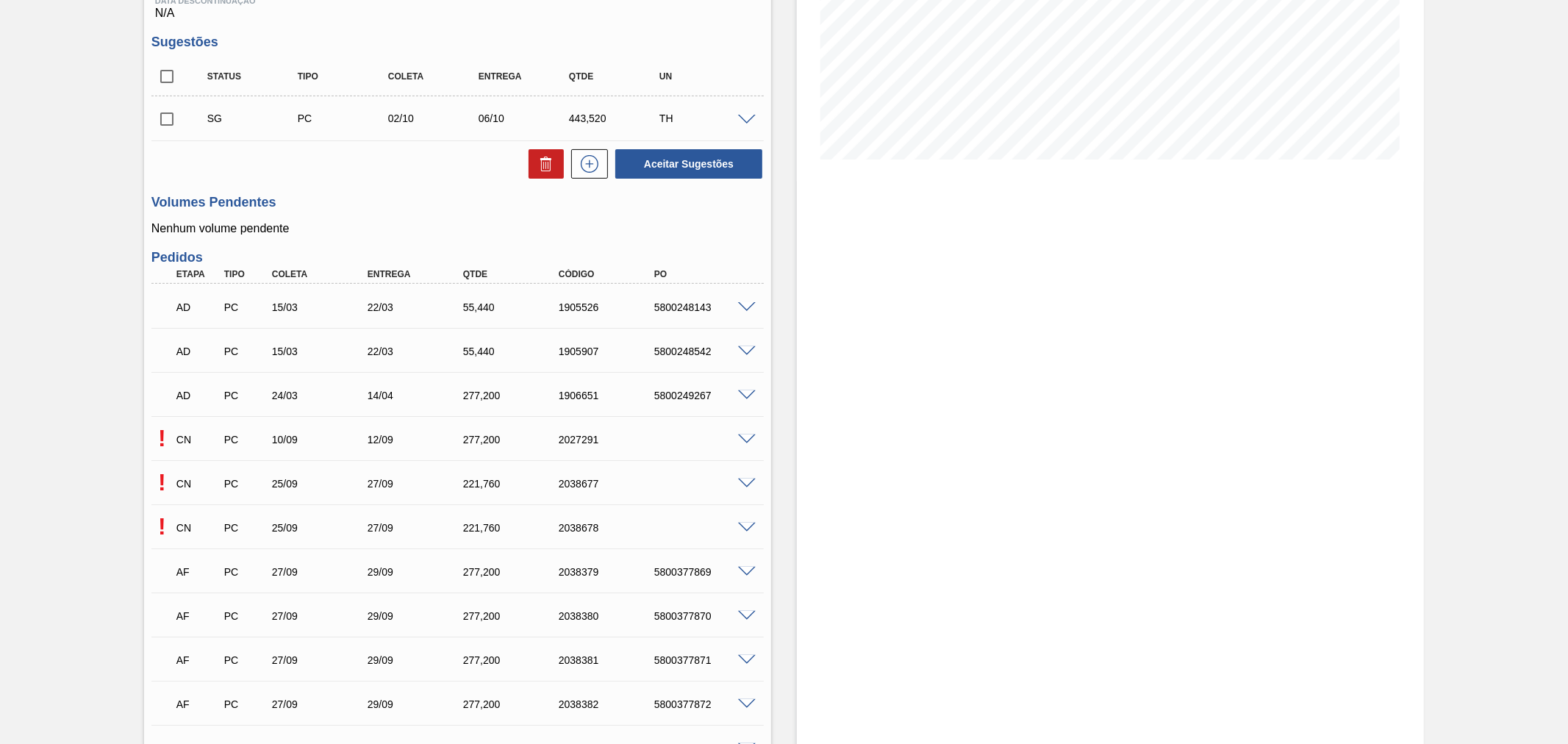
scroll to position [435, 0]
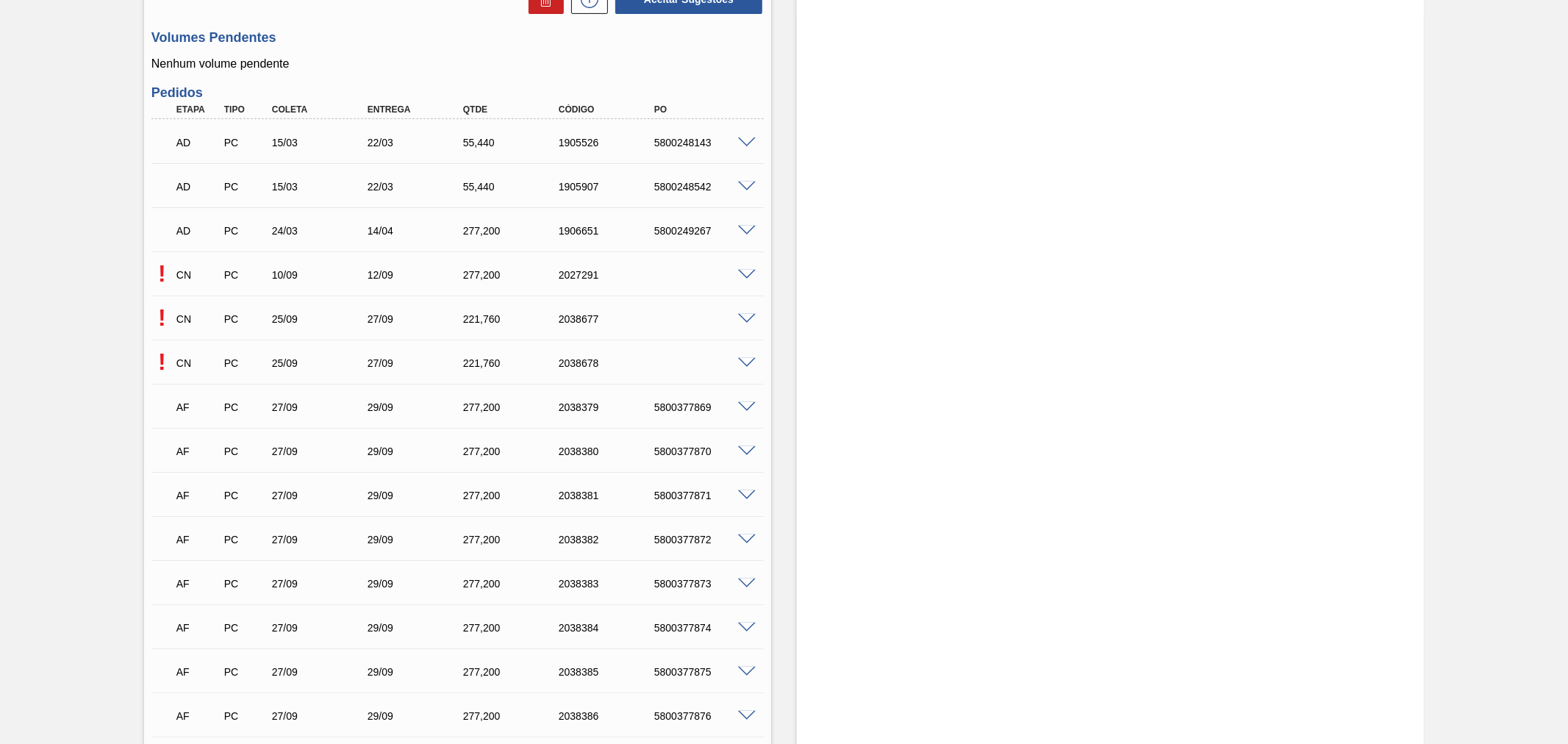
click at [741, 314] on span at bounding box center [747, 319] width 17 height 11
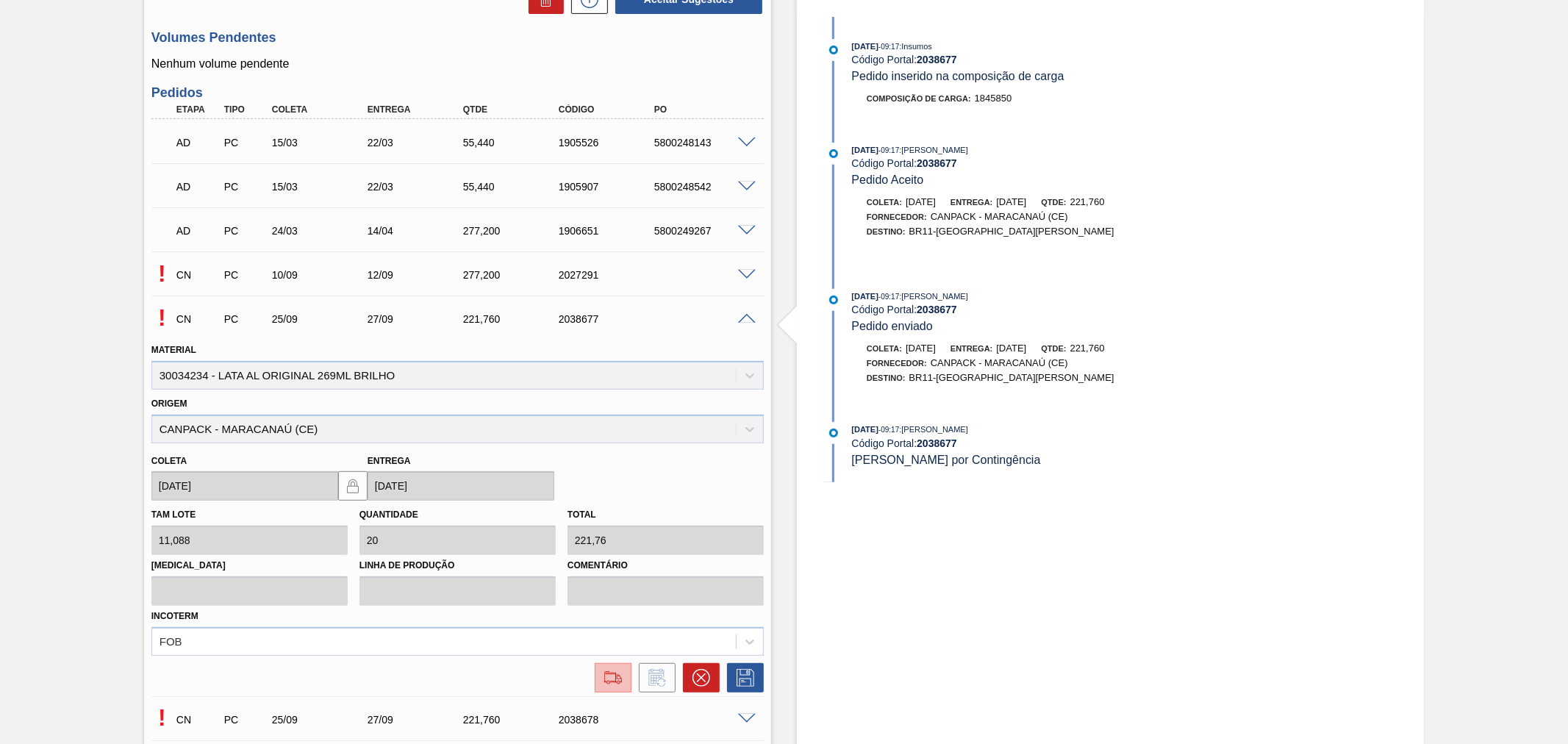
click at [613, 674] on img at bounding box center [613, 677] width 23 height 17
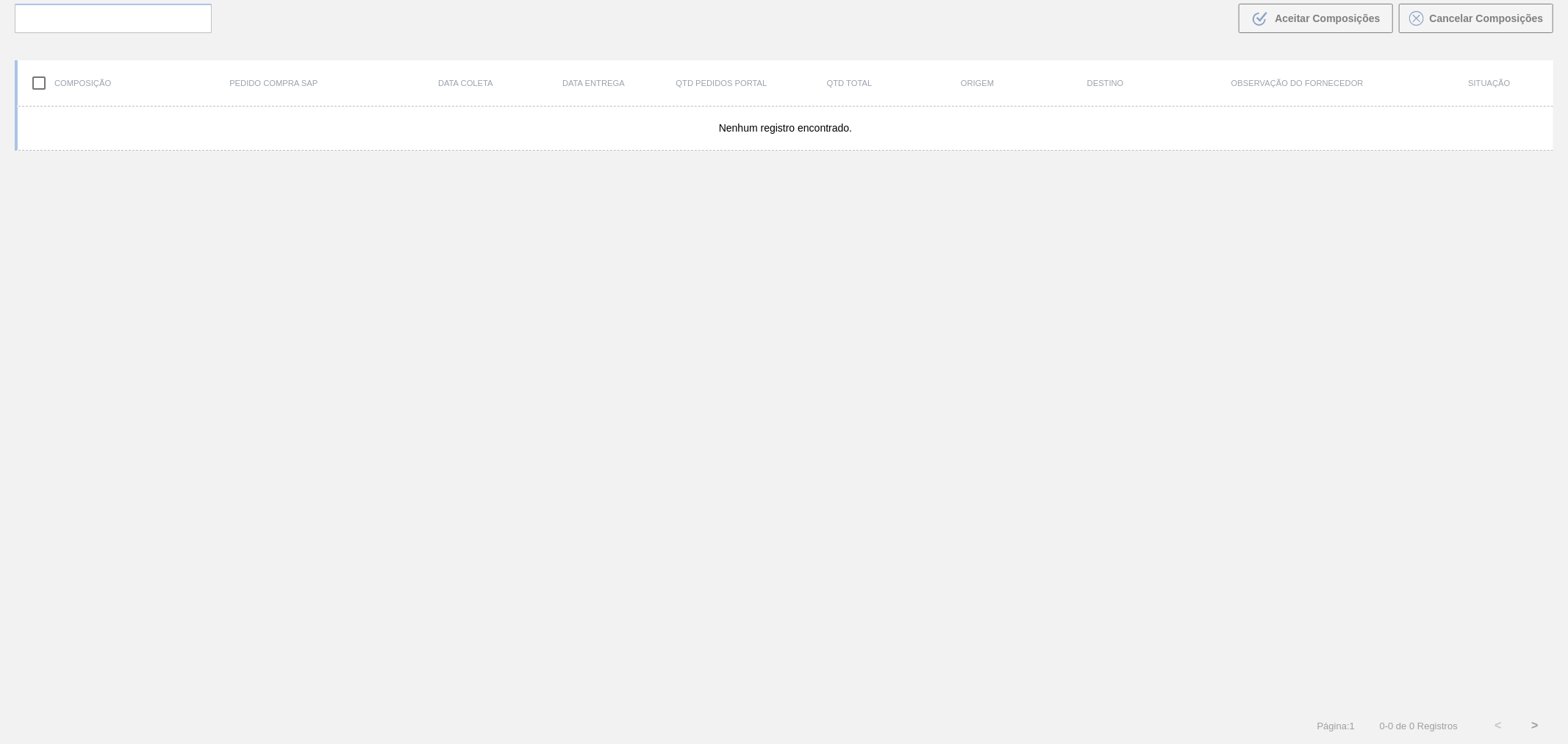
scroll to position [106, 0]
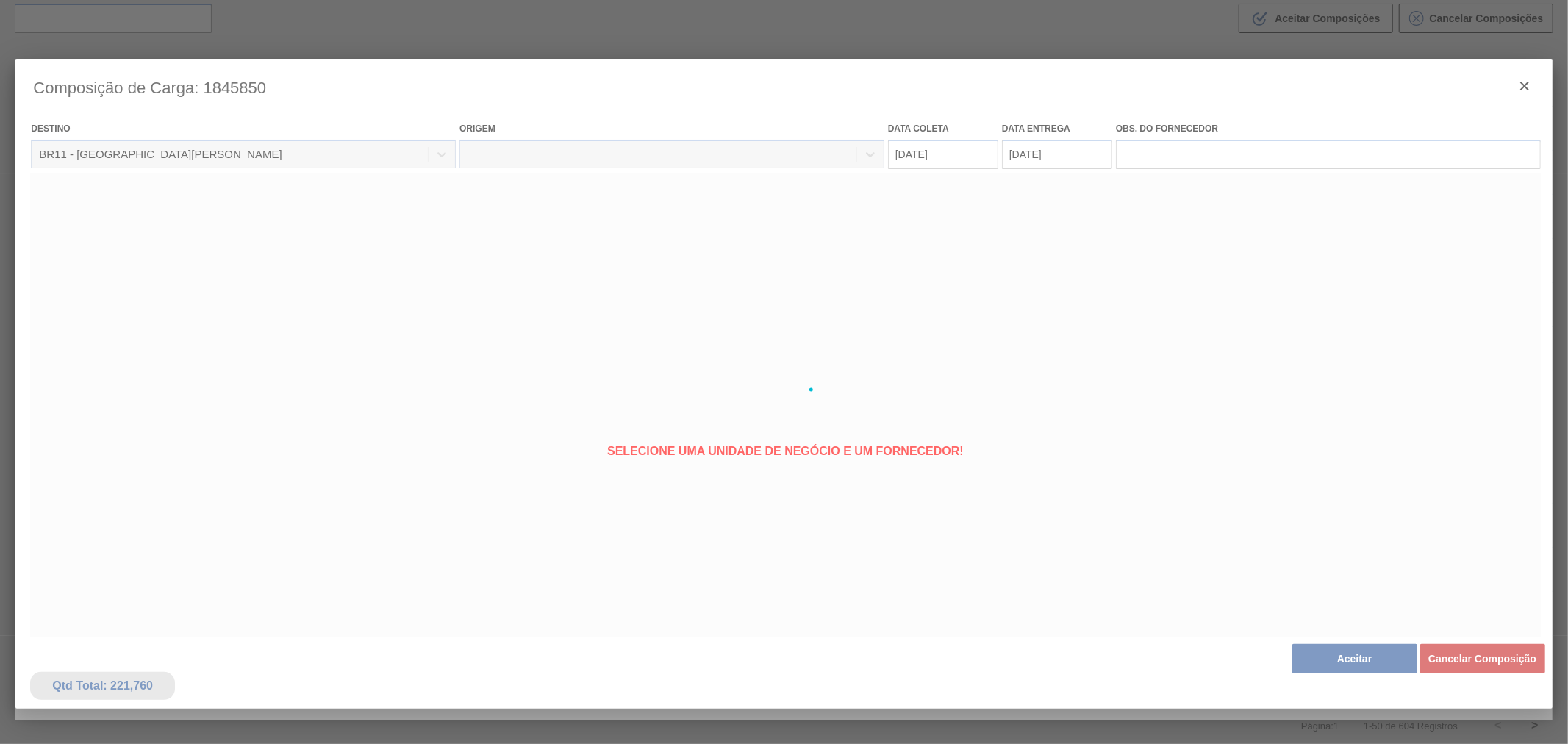
type coleta "[DATE]"
type entrega "[DATE]"
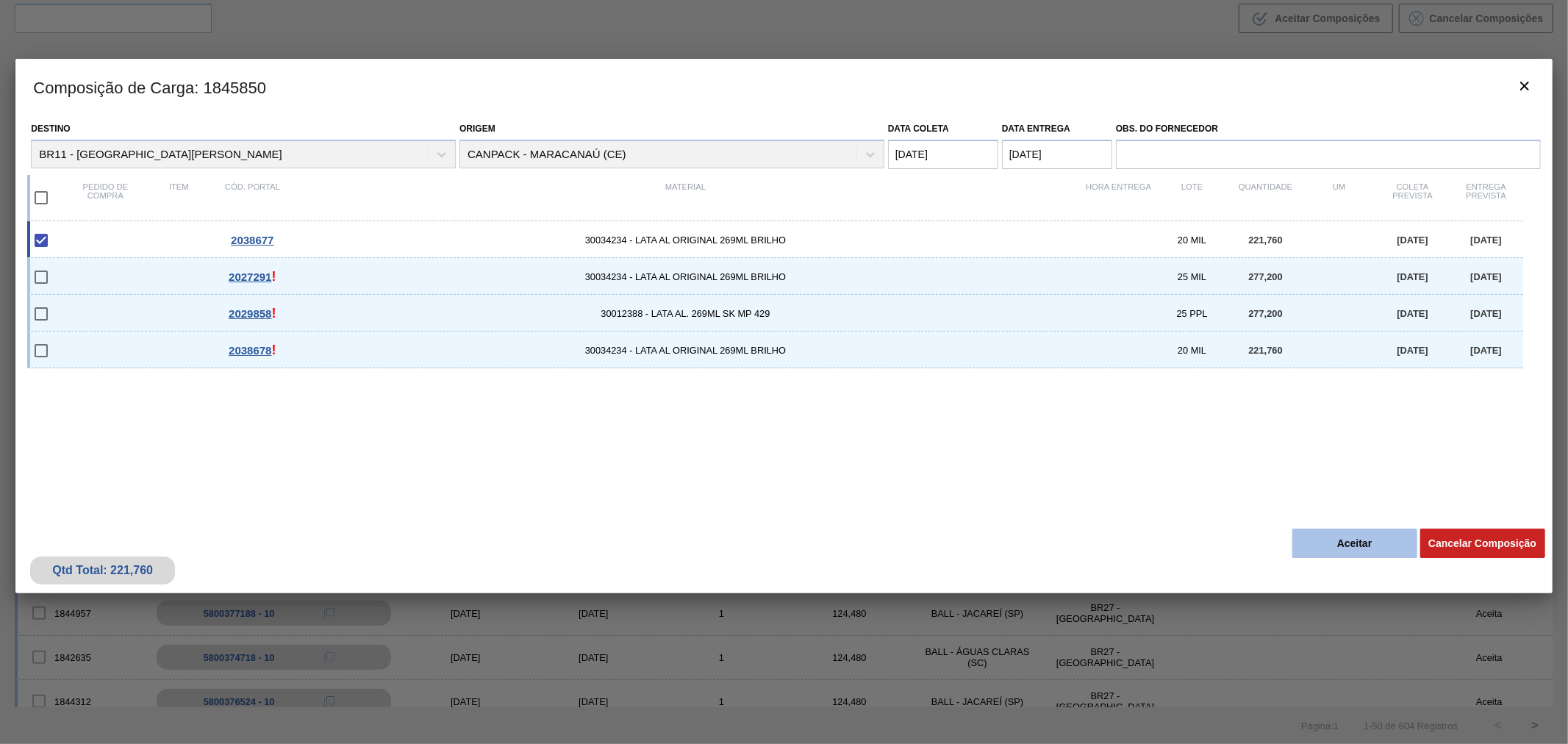
click at [1349, 551] on button "Aceitar" at bounding box center [1354, 543] width 125 height 29
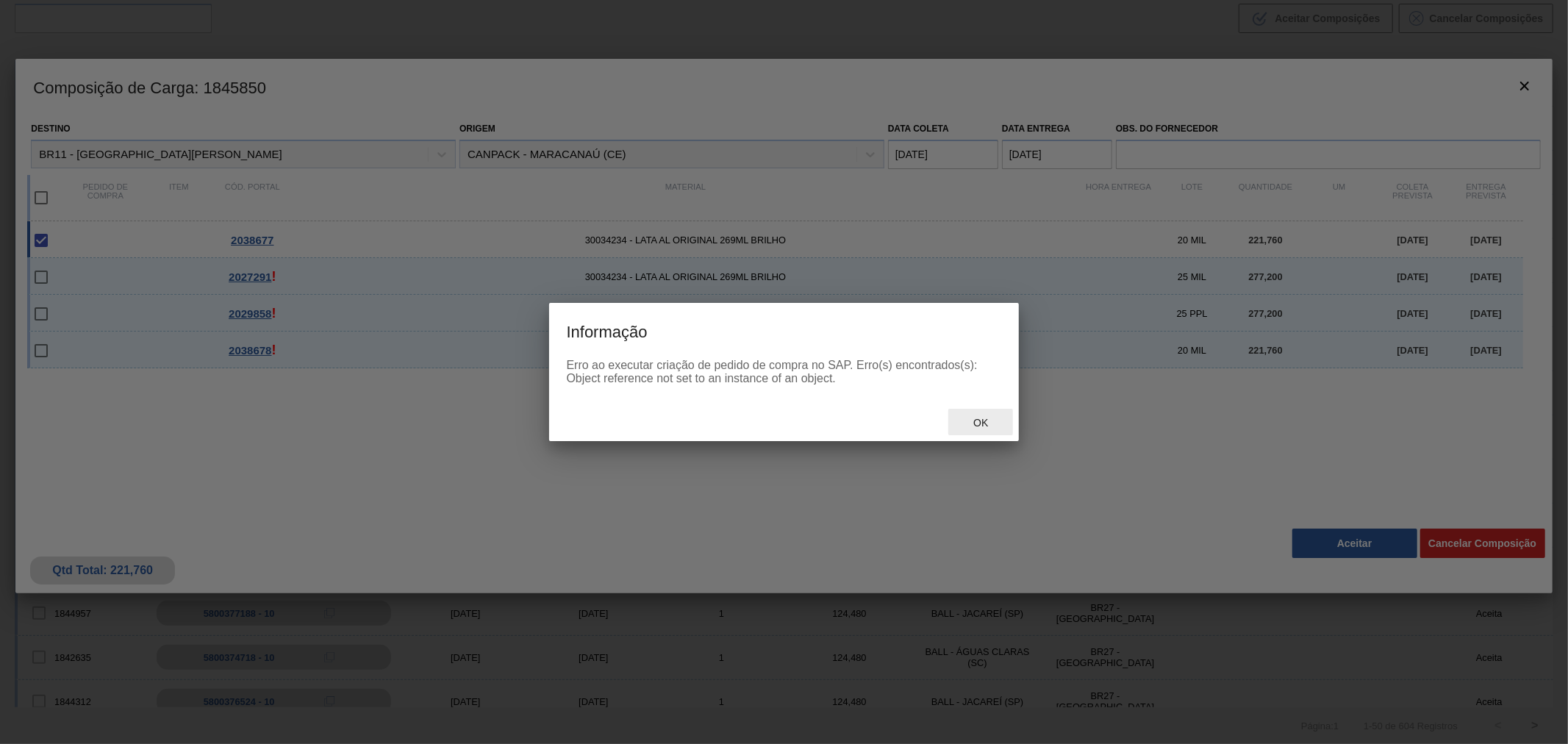
click at [983, 421] on span "Ok" at bounding box center [981, 422] width 39 height 12
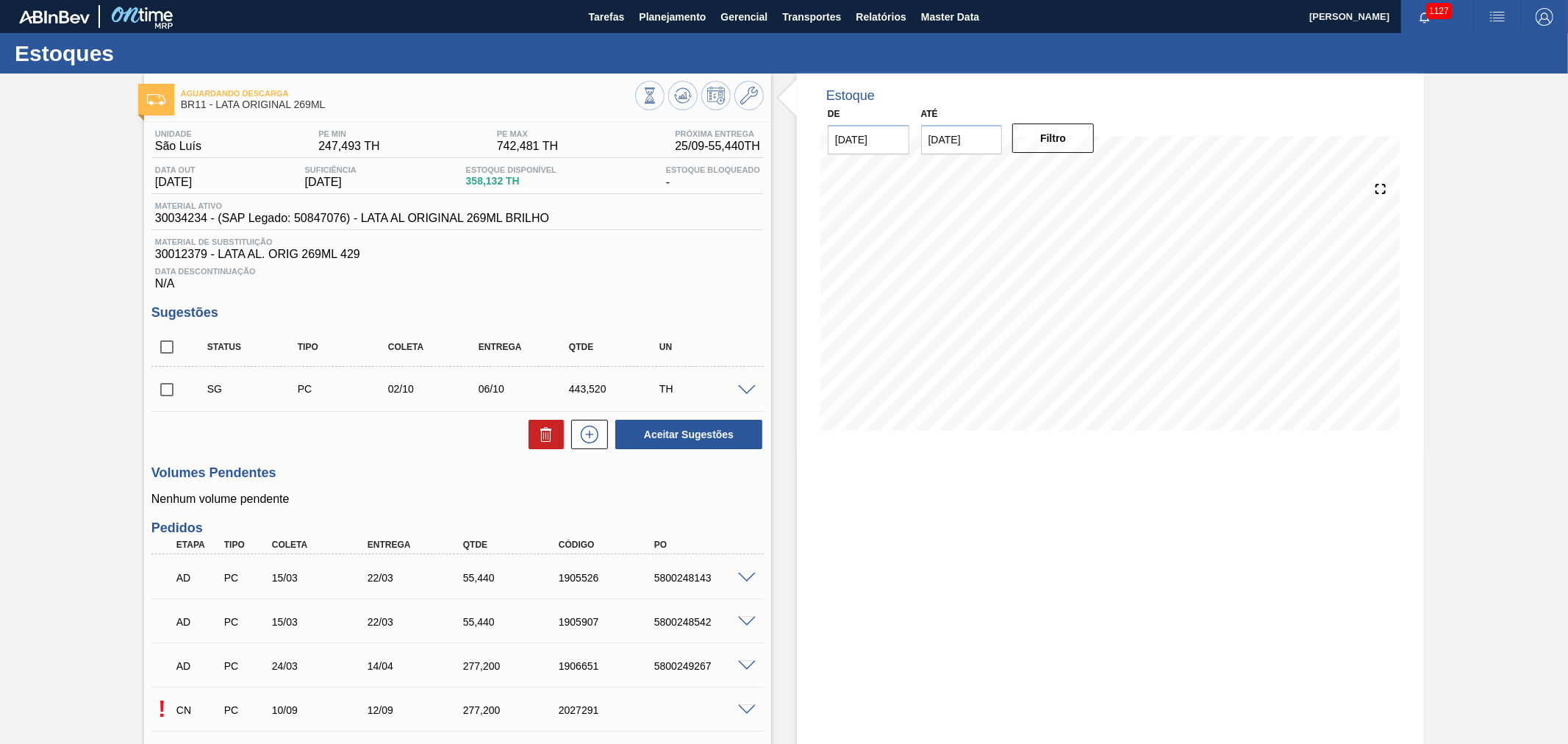
scroll to position [217, 0]
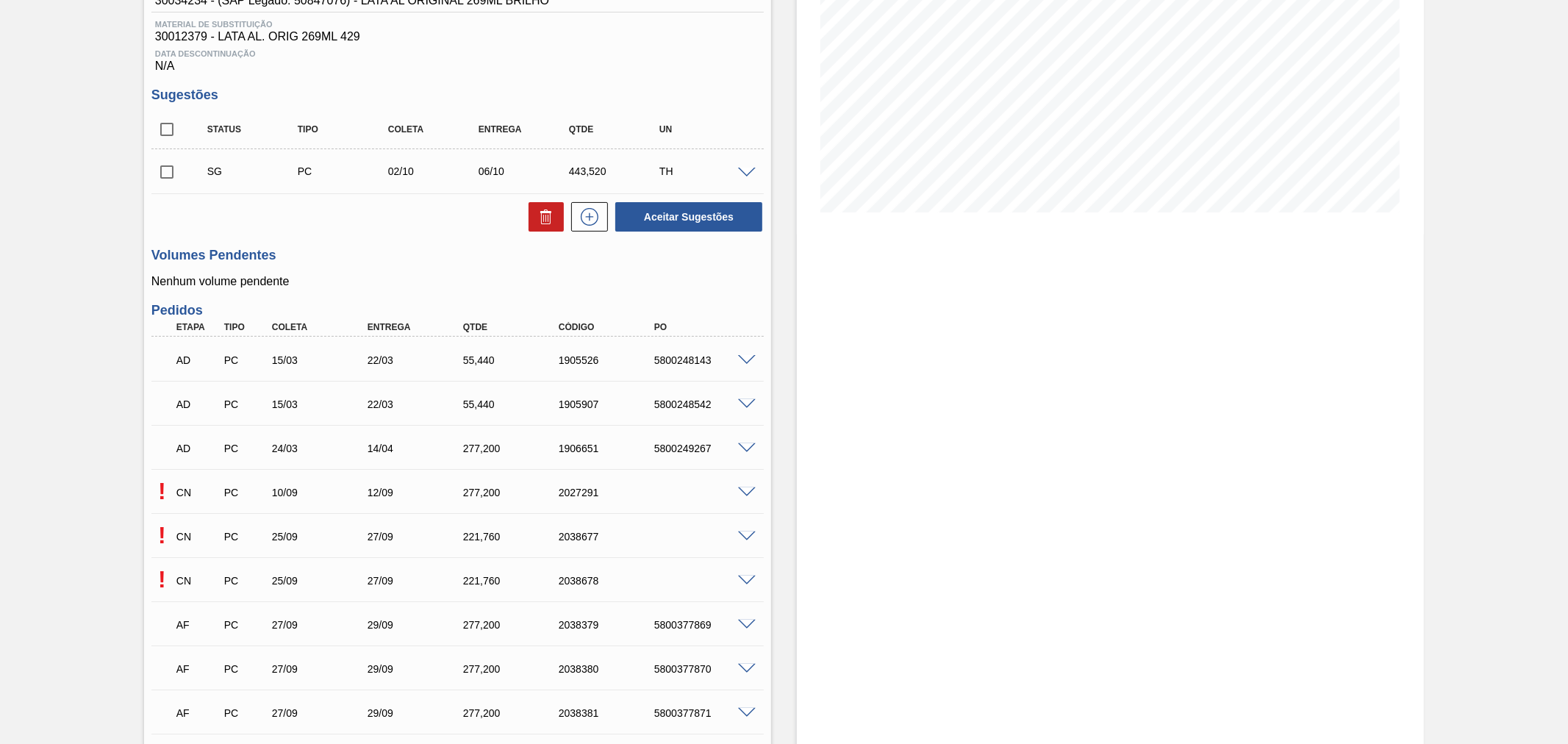
click at [751, 577] on span at bounding box center [747, 581] width 17 height 11
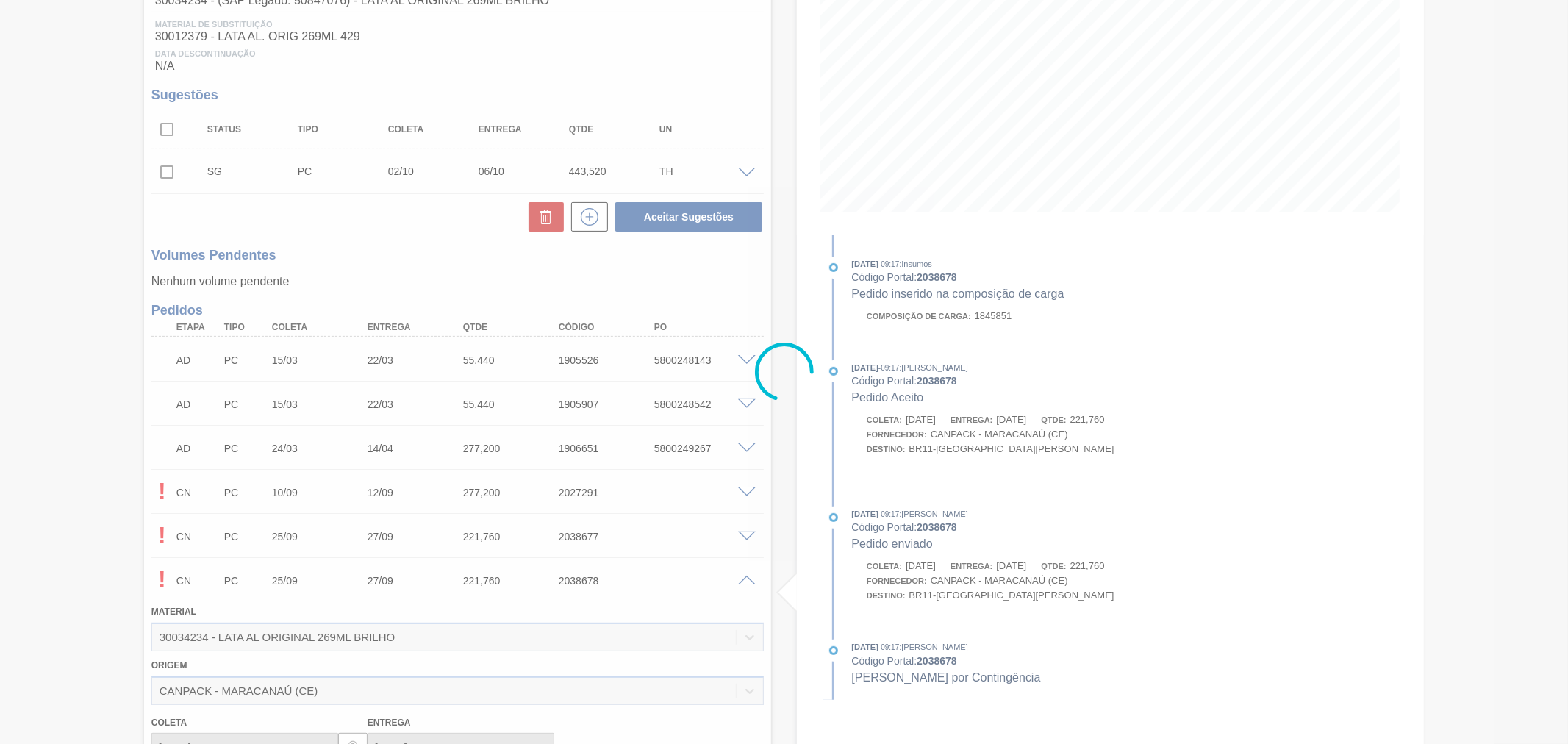
drag, startPoint x: 748, startPoint y: 627, endPoint x: 763, endPoint y: 574, distance: 55.1
click at [773, 605] on div at bounding box center [784, 372] width 1568 height 744
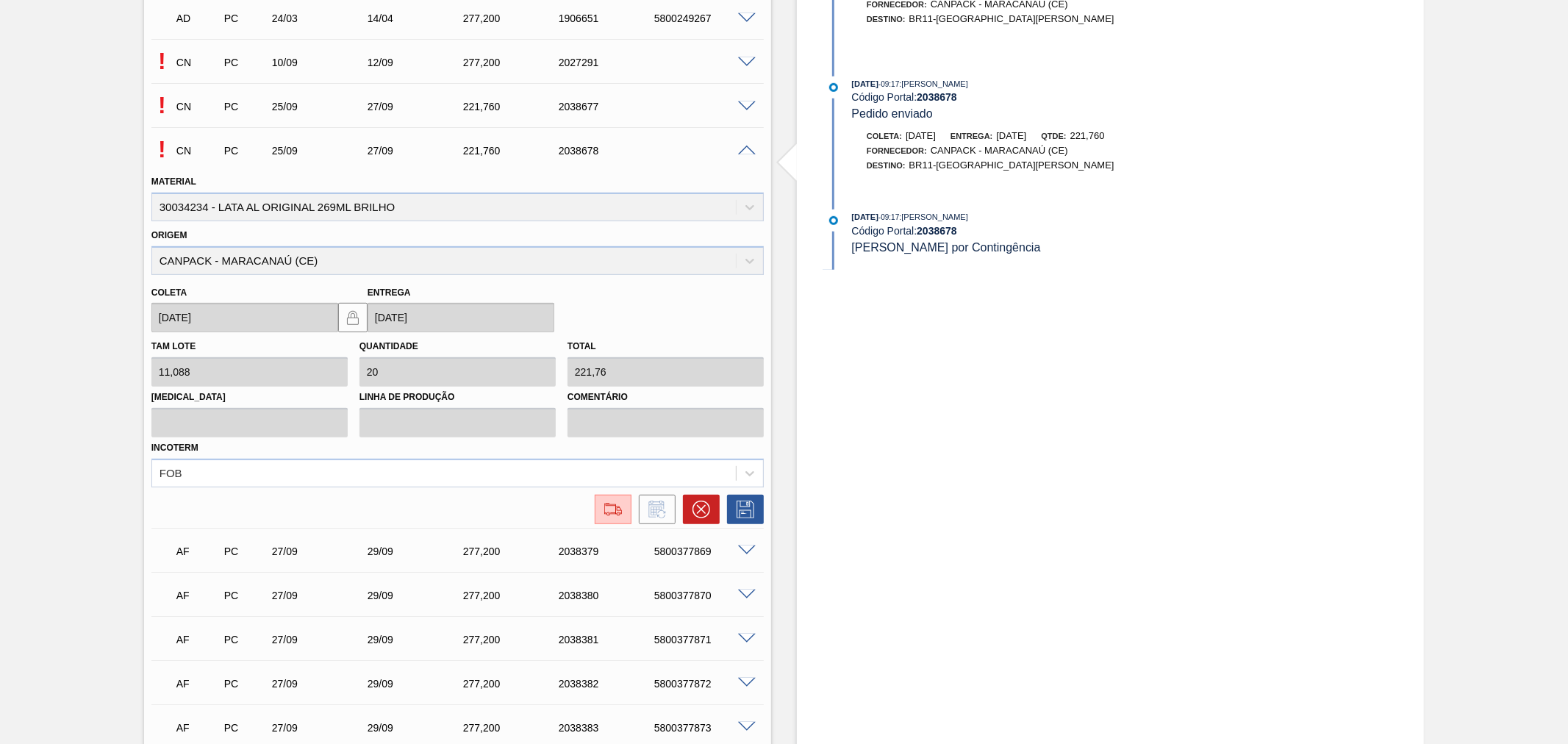
scroll to position [652, 0]
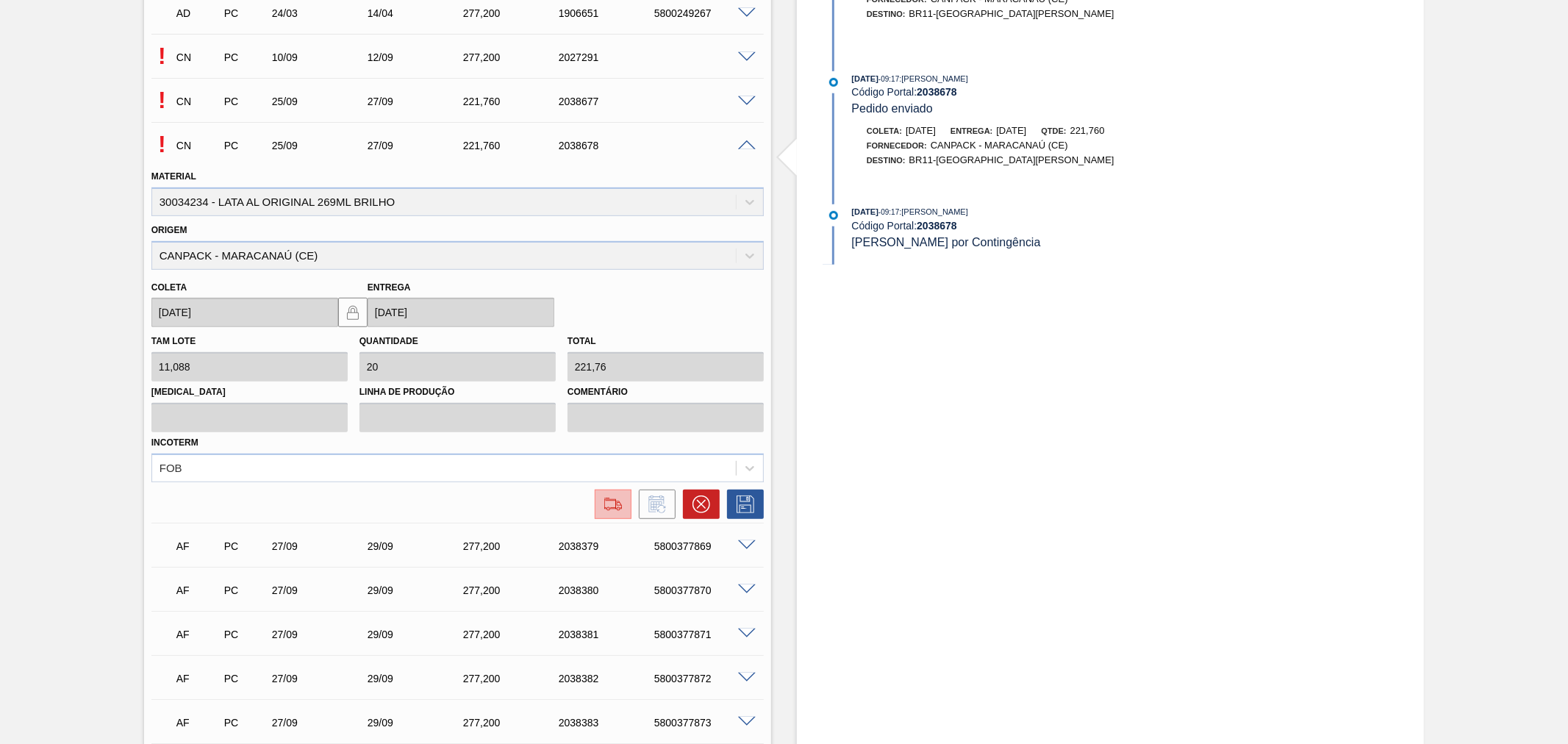
click at [610, 505] on img at bounding box center [613, 504] width 23 height 17
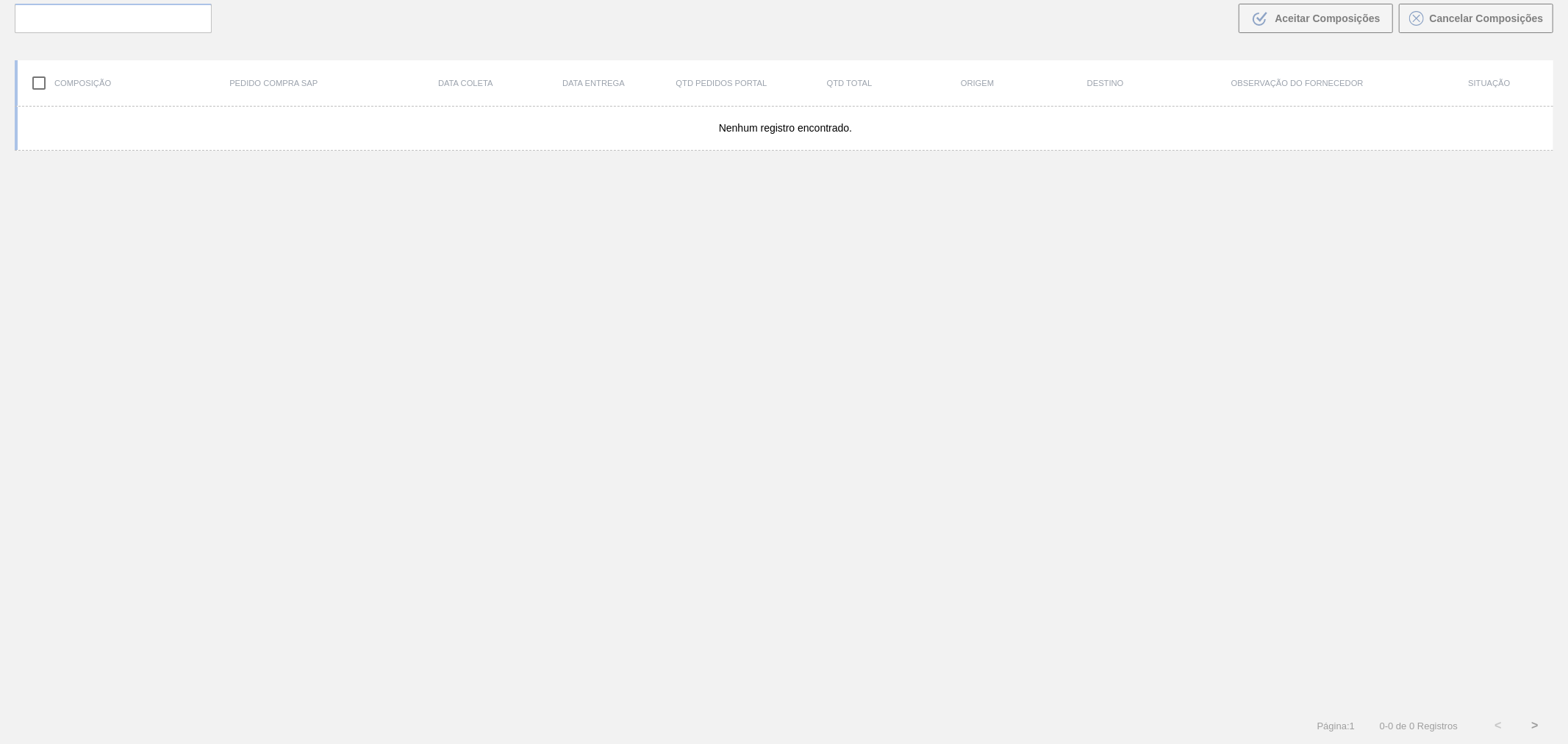
scroll to position [106, 0]
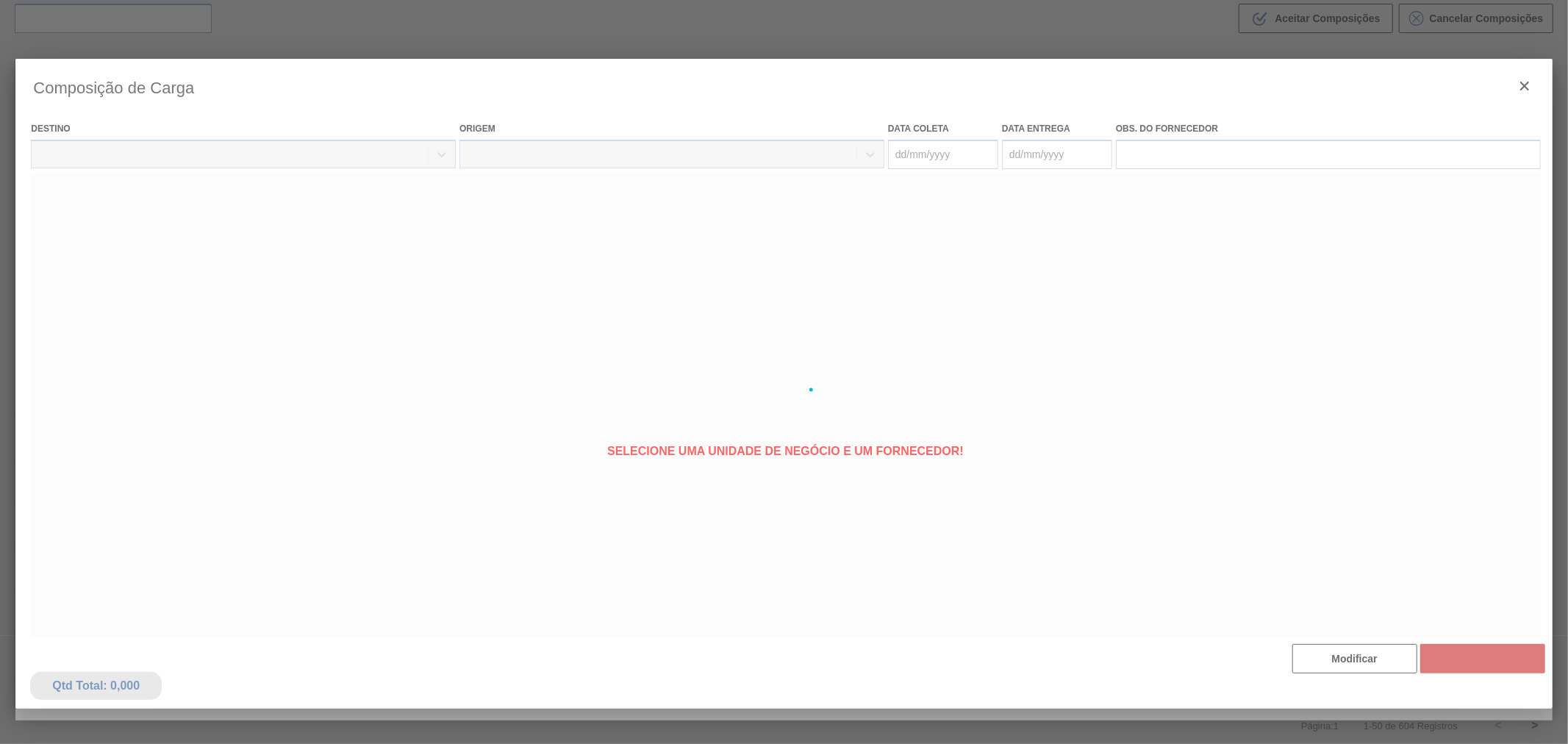
type coleta "[DATE]"
type entrega "[DATE]"
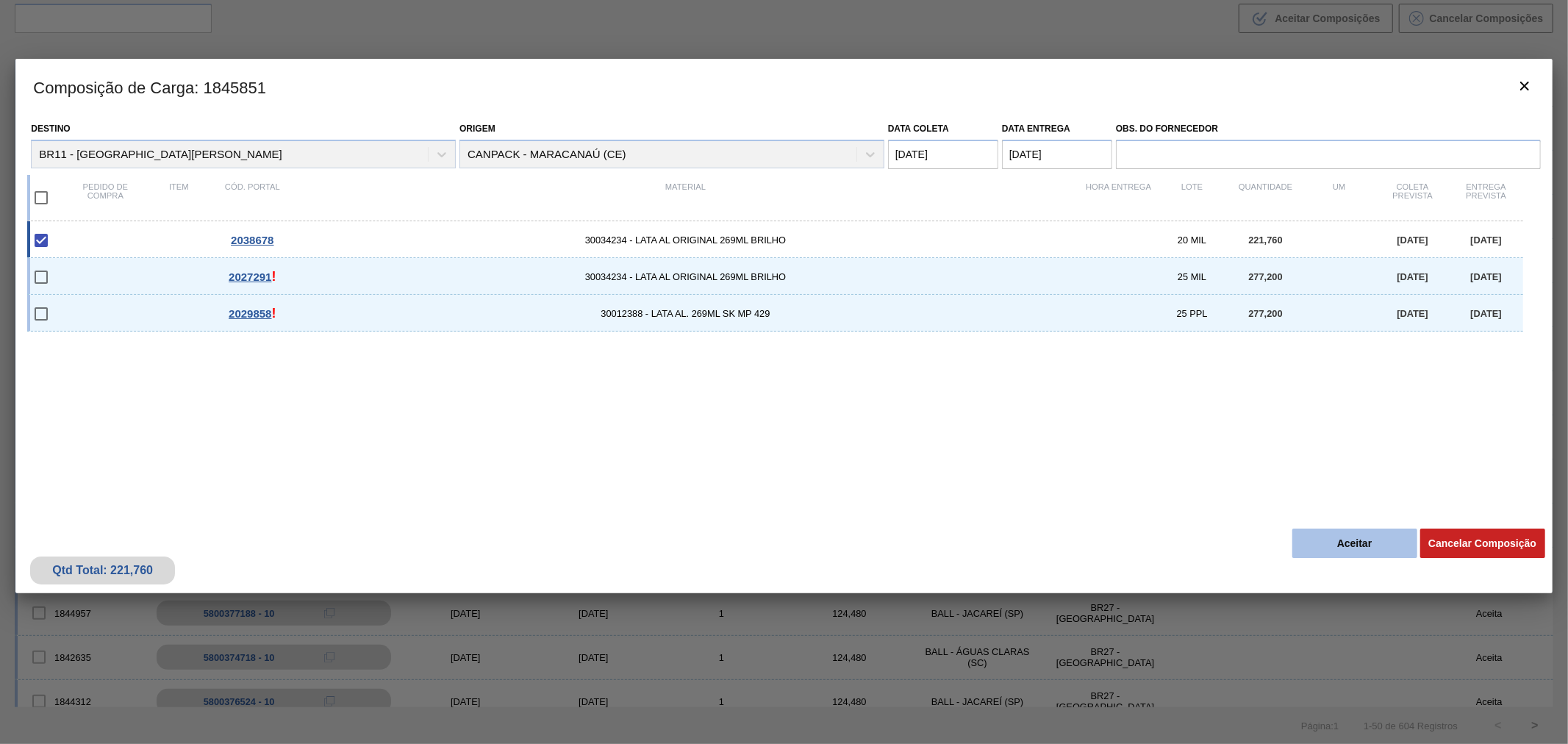
click at [1309, 542] on button "Aceitar" at bounding box center [1354, 543] width 125 height 29
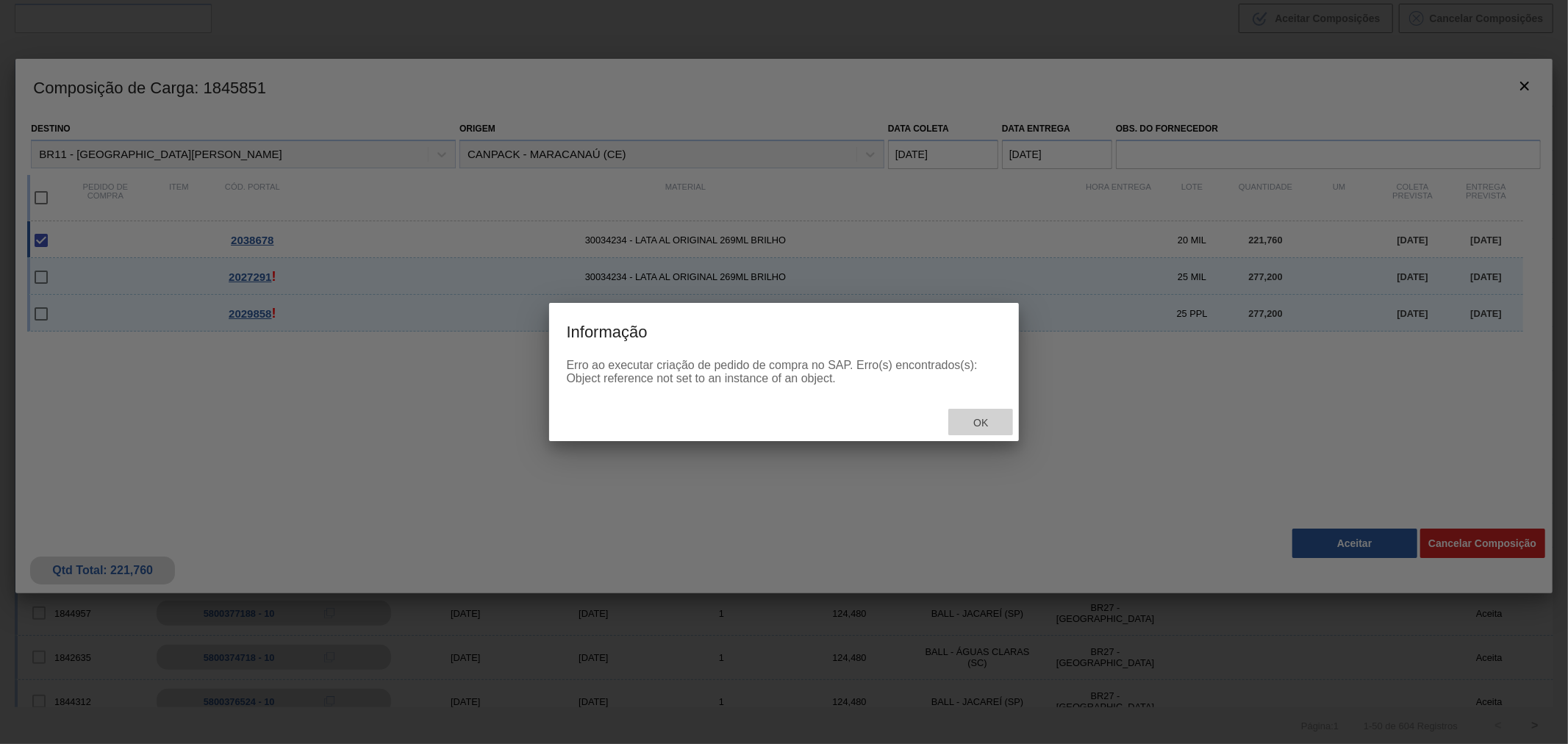
click at [984, 425] on span "Ok" at bounding box center [981, 422] width 39 height 12
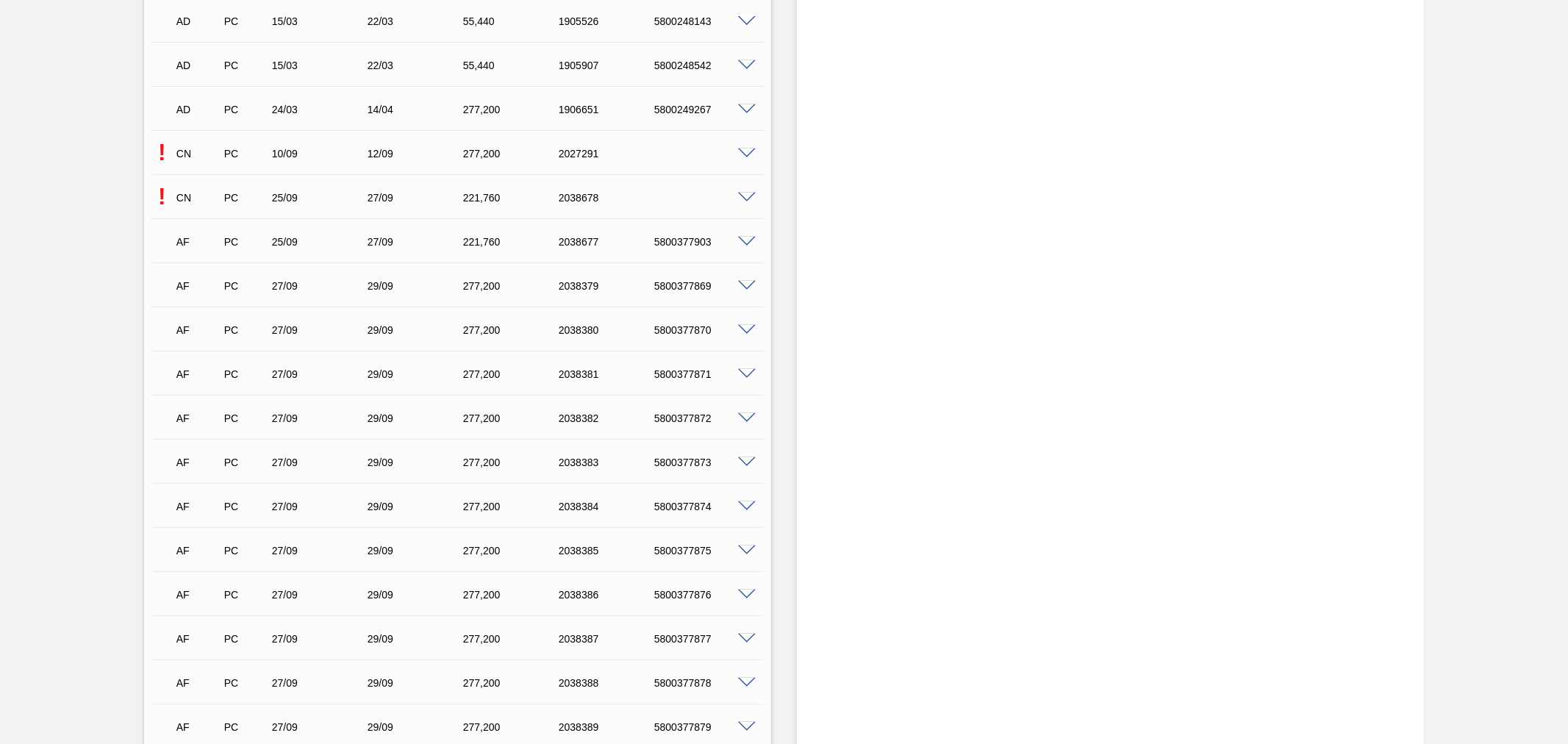
scroll to position [505, 0]
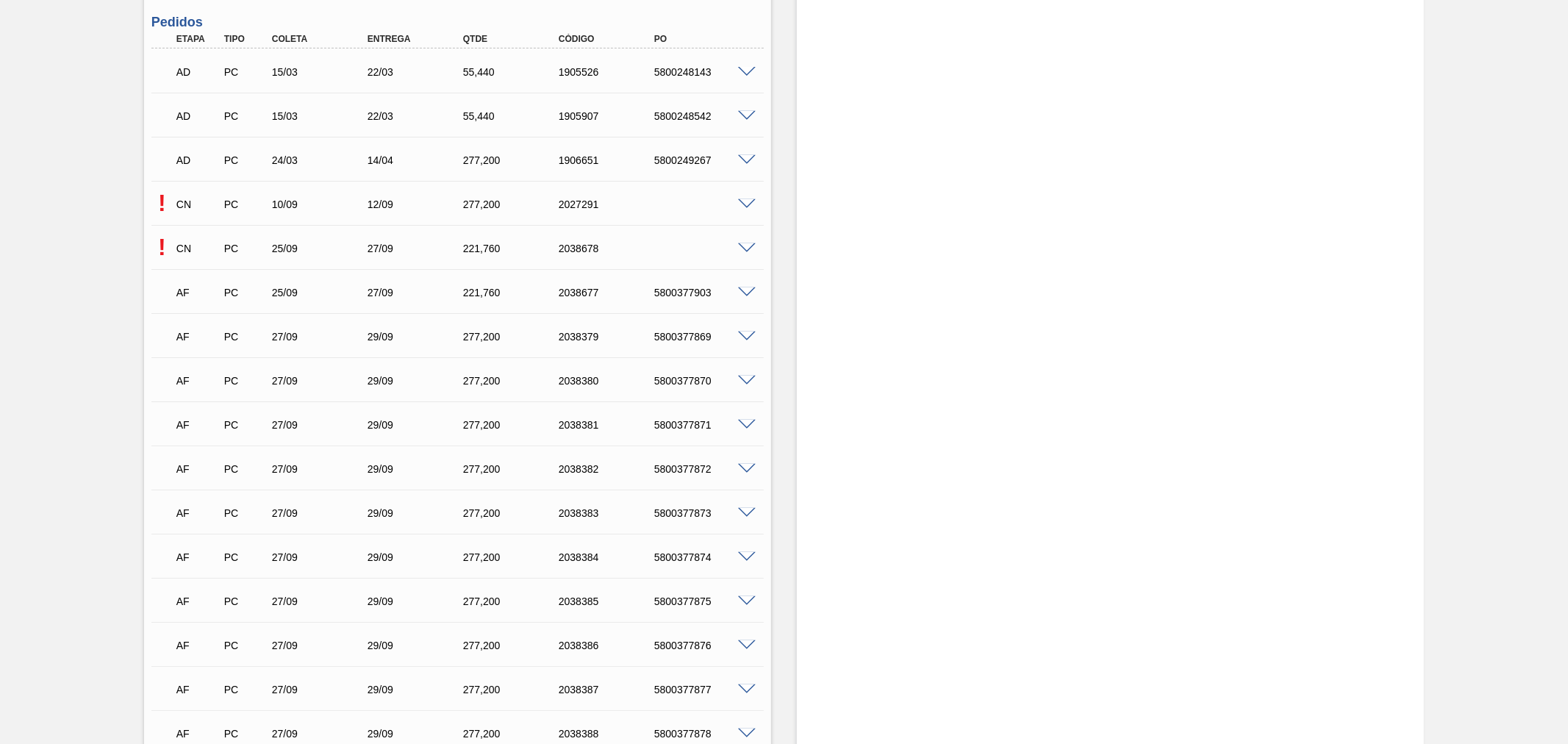
click at [751, 293] on span at bounding box center [747, 292] width 17 height 11
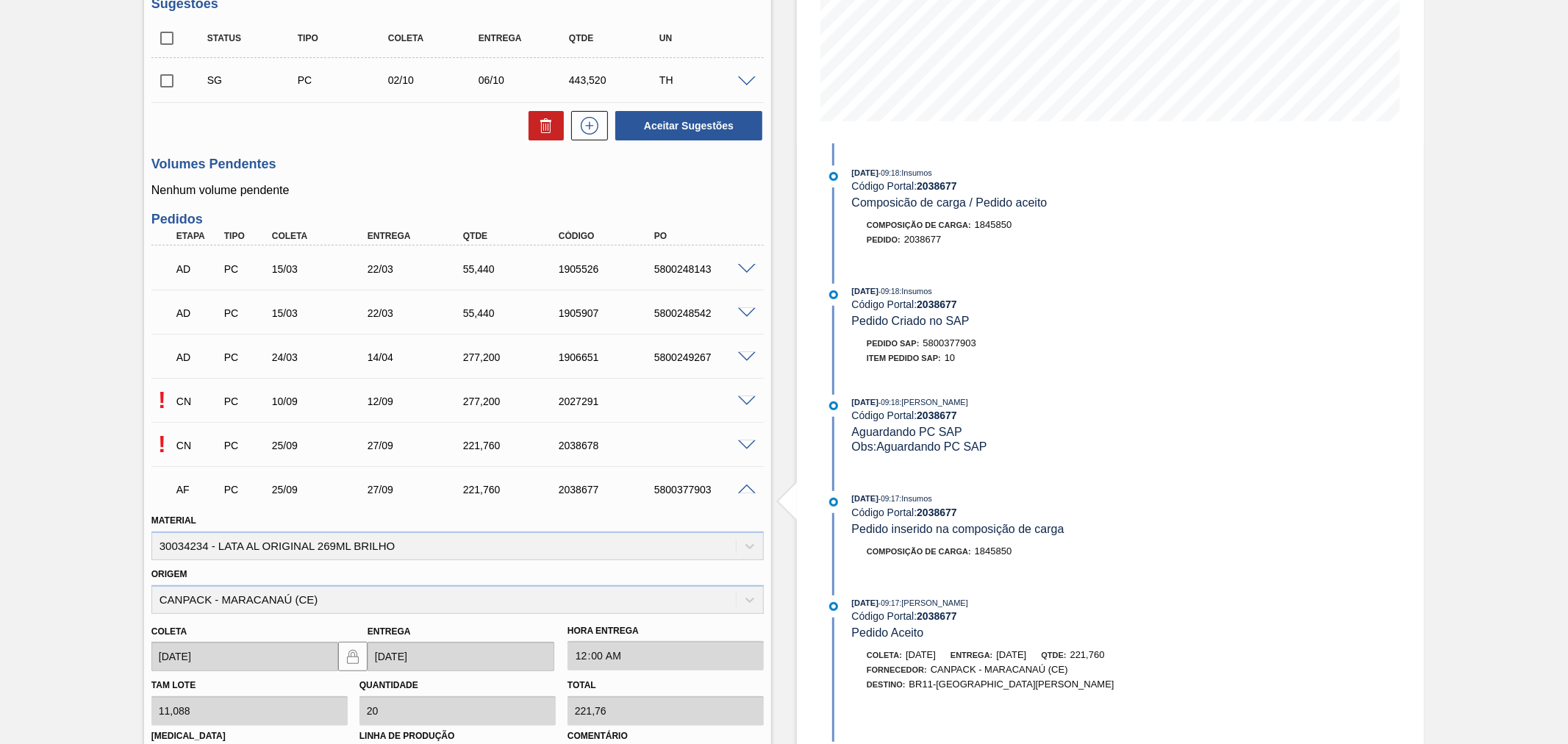
scroll to position [289, 0]
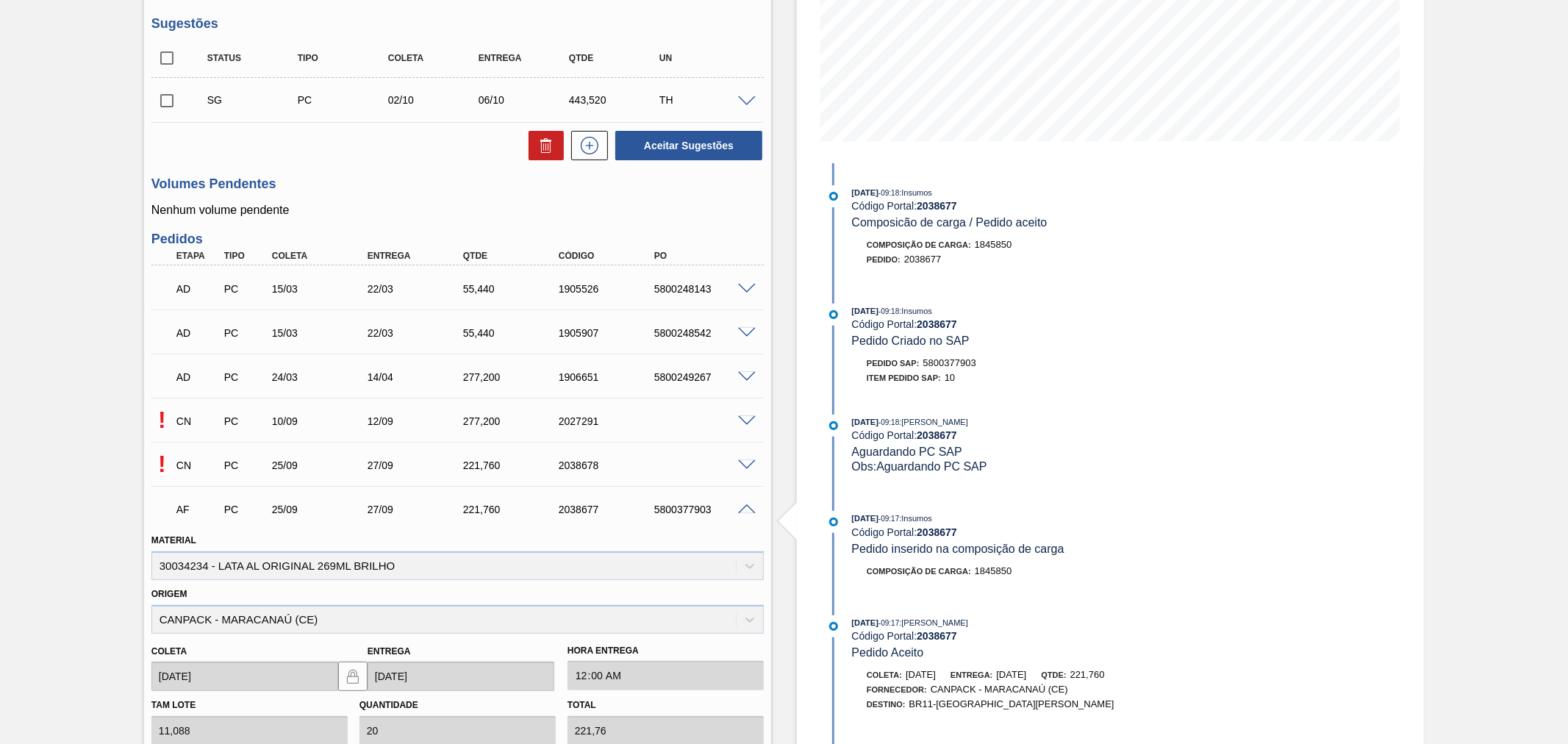
click at [680, 511] on div "5800377903" at bounding box center [705, 509] width 108 height 12
copy div "5800377903"
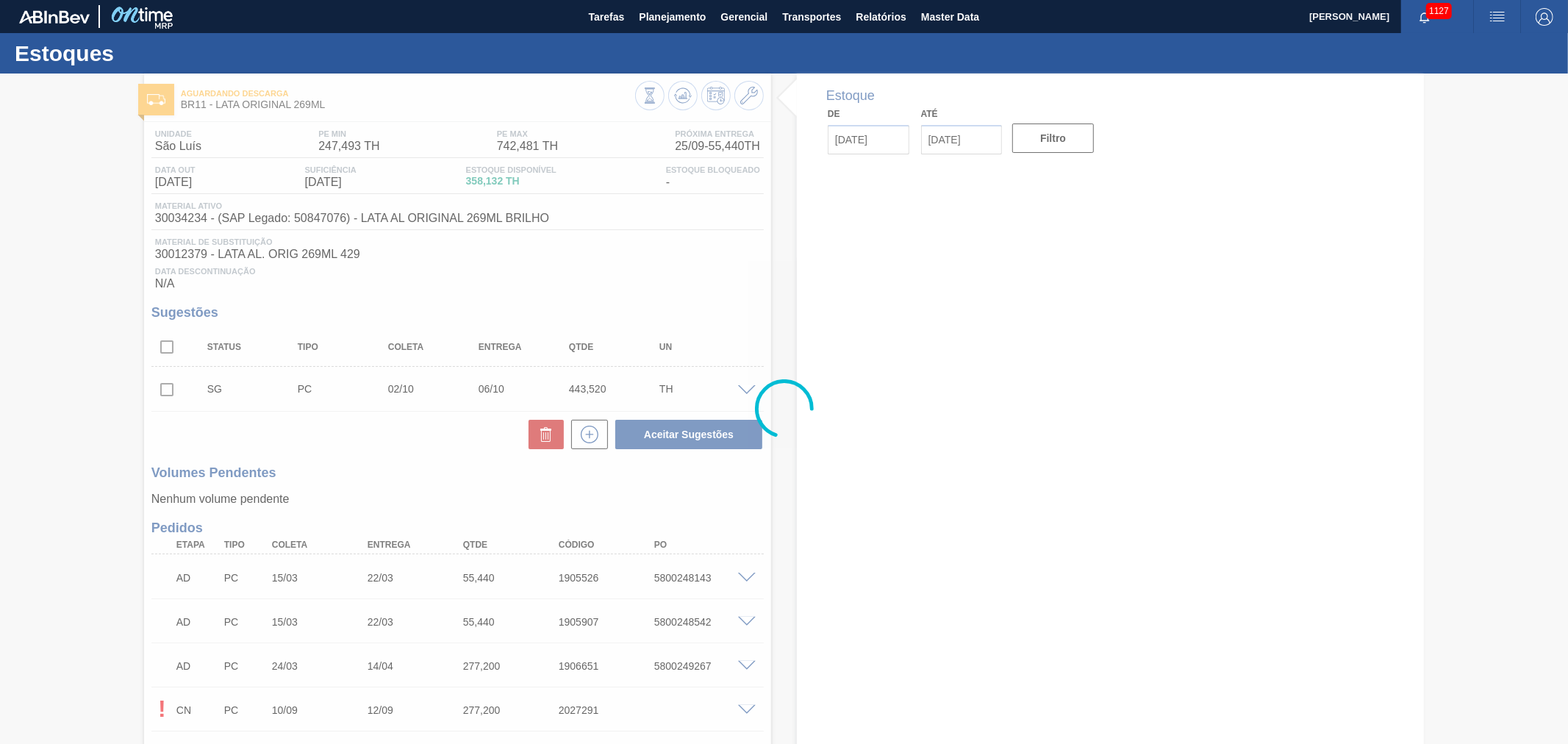
type input "[DATE]"
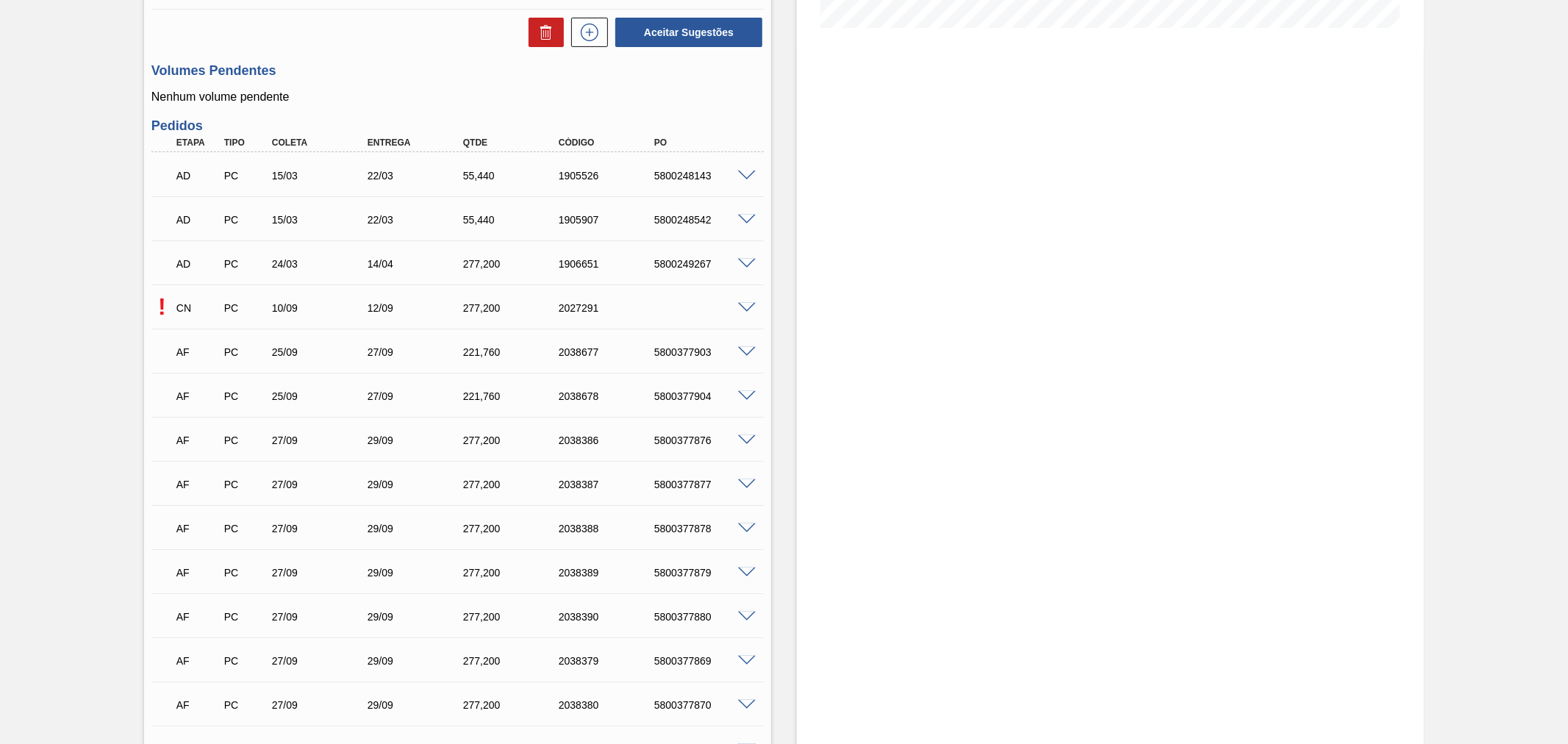
scroll to position [435, 0]
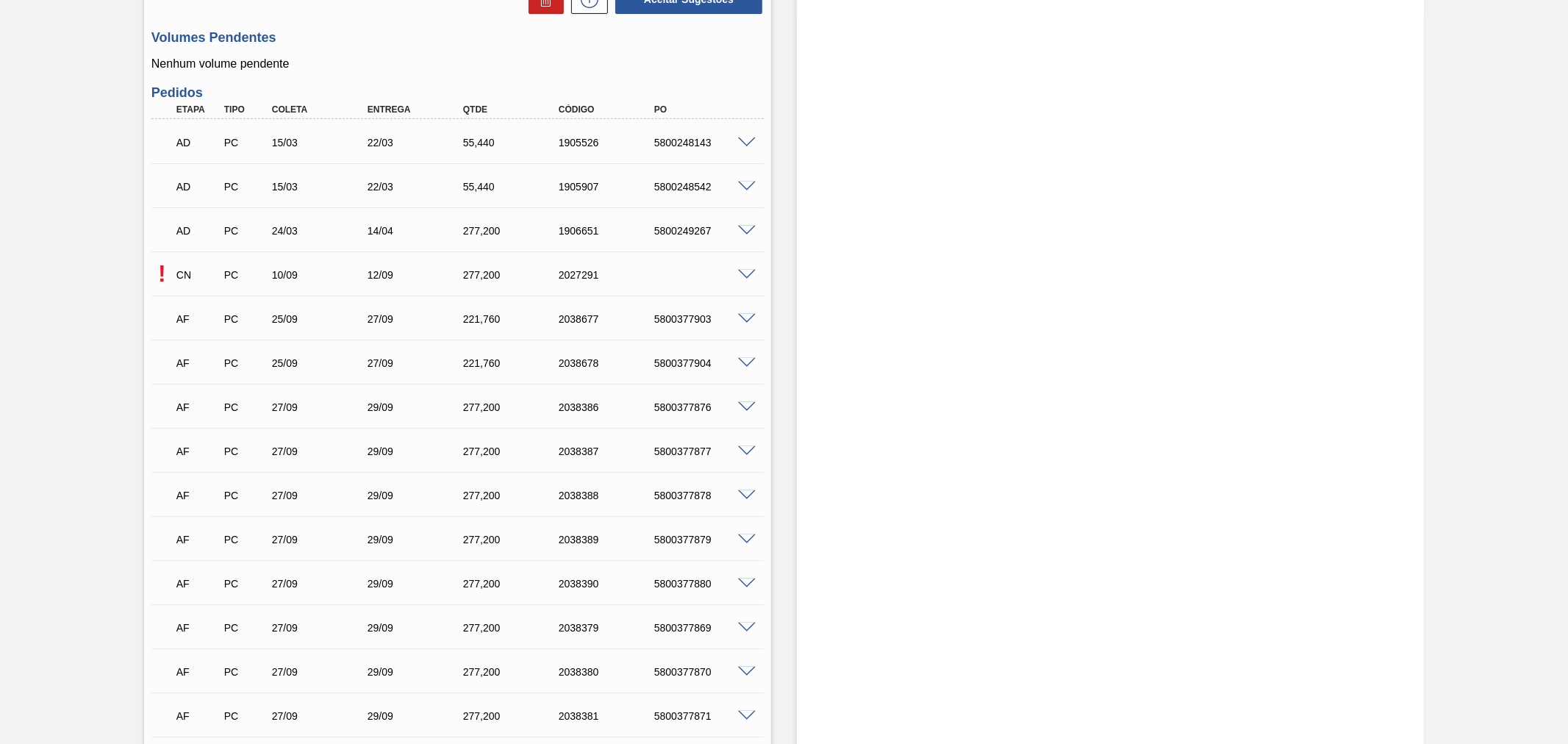
click at [742, 318] on span at bounding box center [747, 319] width 17 height 11
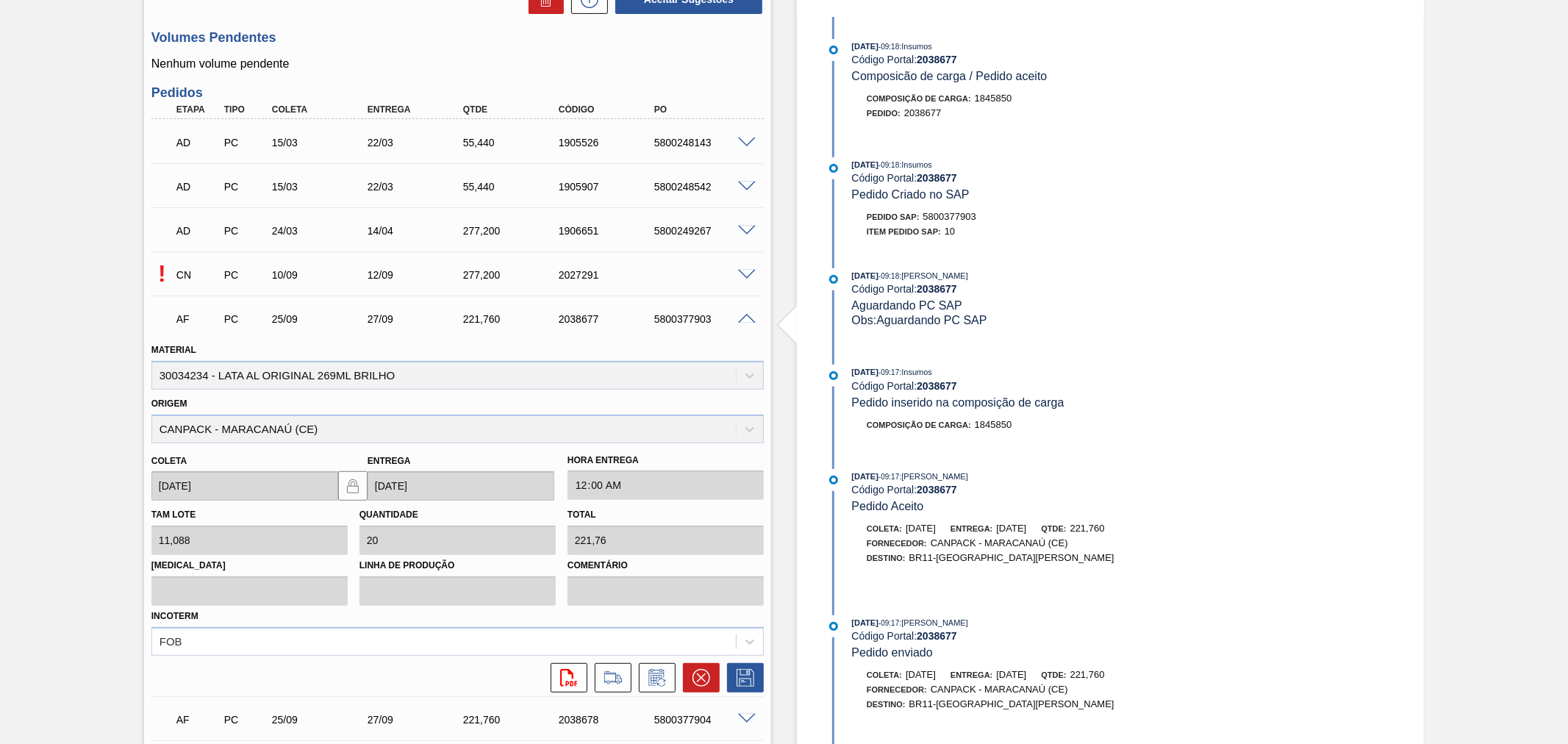
click at [745, 321] on span at bounding box center [747, 319] width 17 height 11
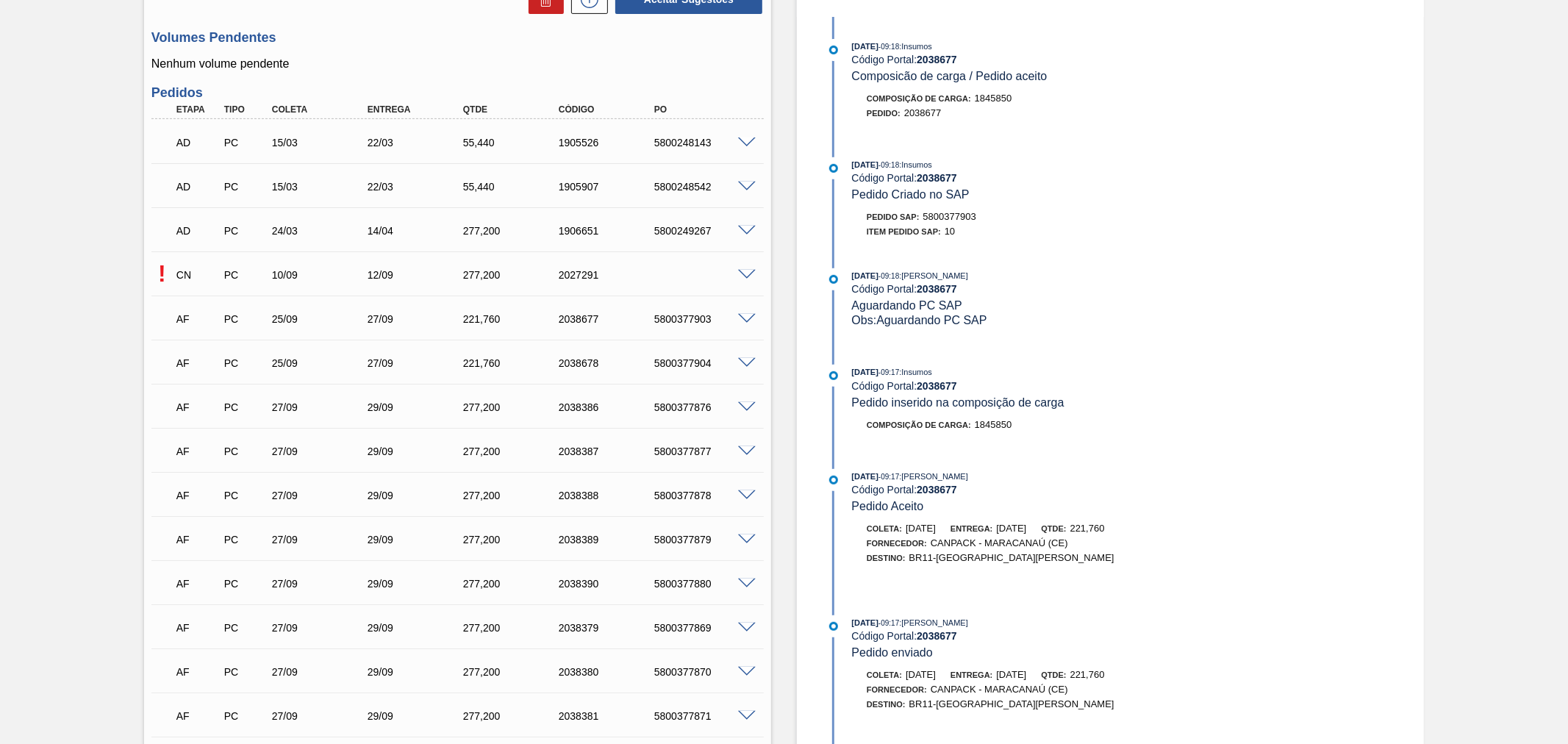
click at [740, 368] on div "5800377904" at bounding box center [705, 363] width 108 height 12
click at [745, 361] on span at bounding box center [747, 362] width 17 height 11
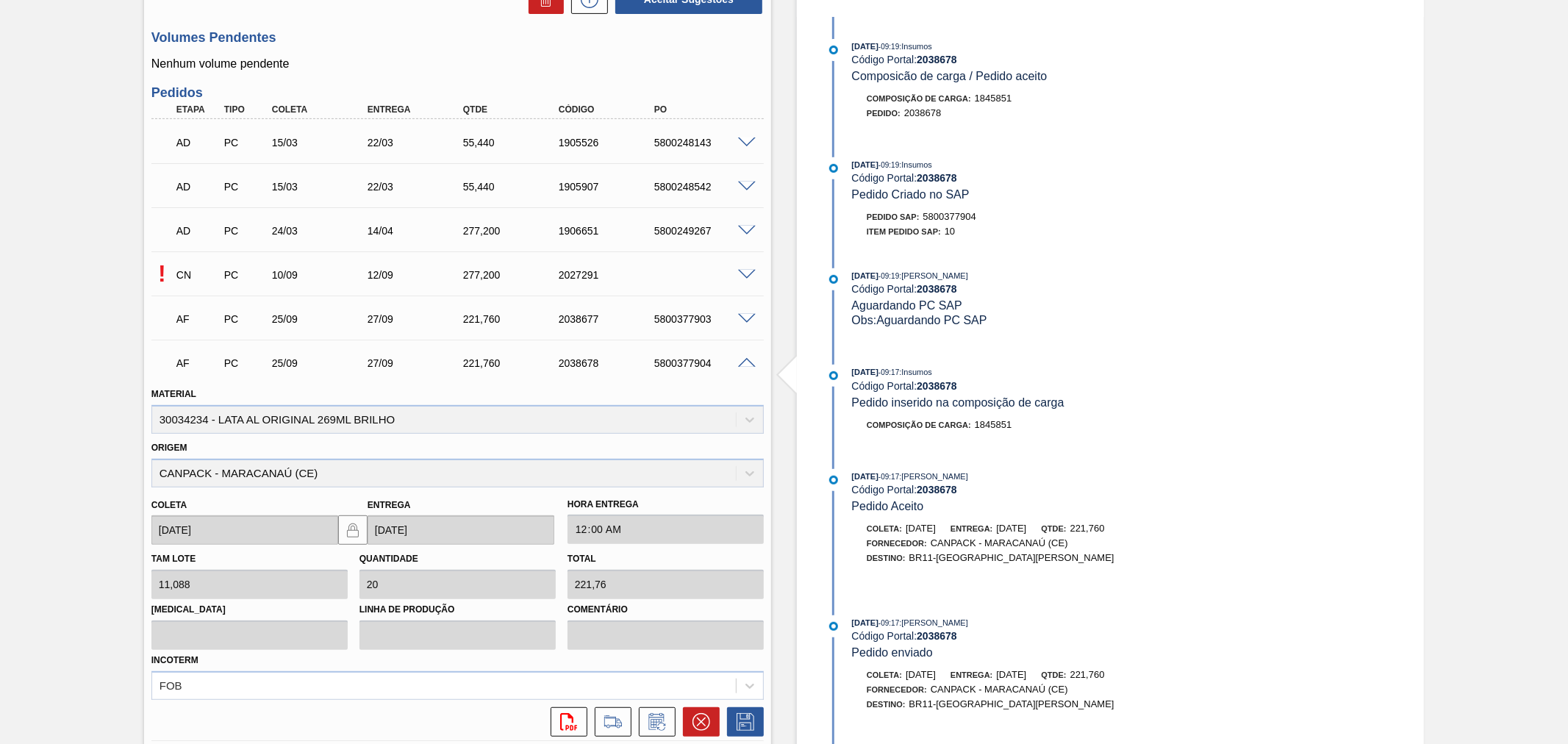
click at [675, 360] on div "5800377904" at bounding box center [705, 363] width 108 height 12
copy div "5800377904"
